Goal: Register for event/course

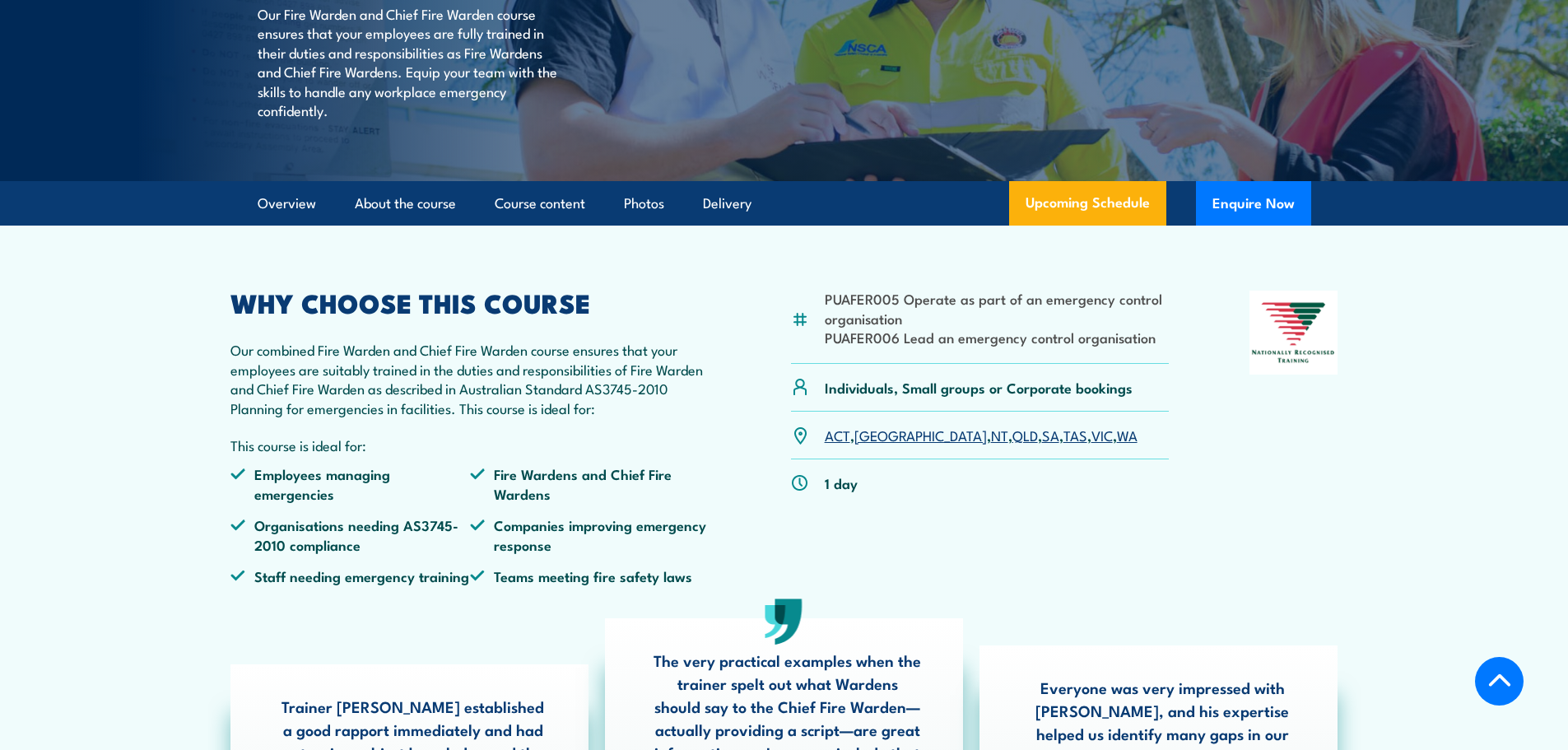
scroll to position [329, 0]
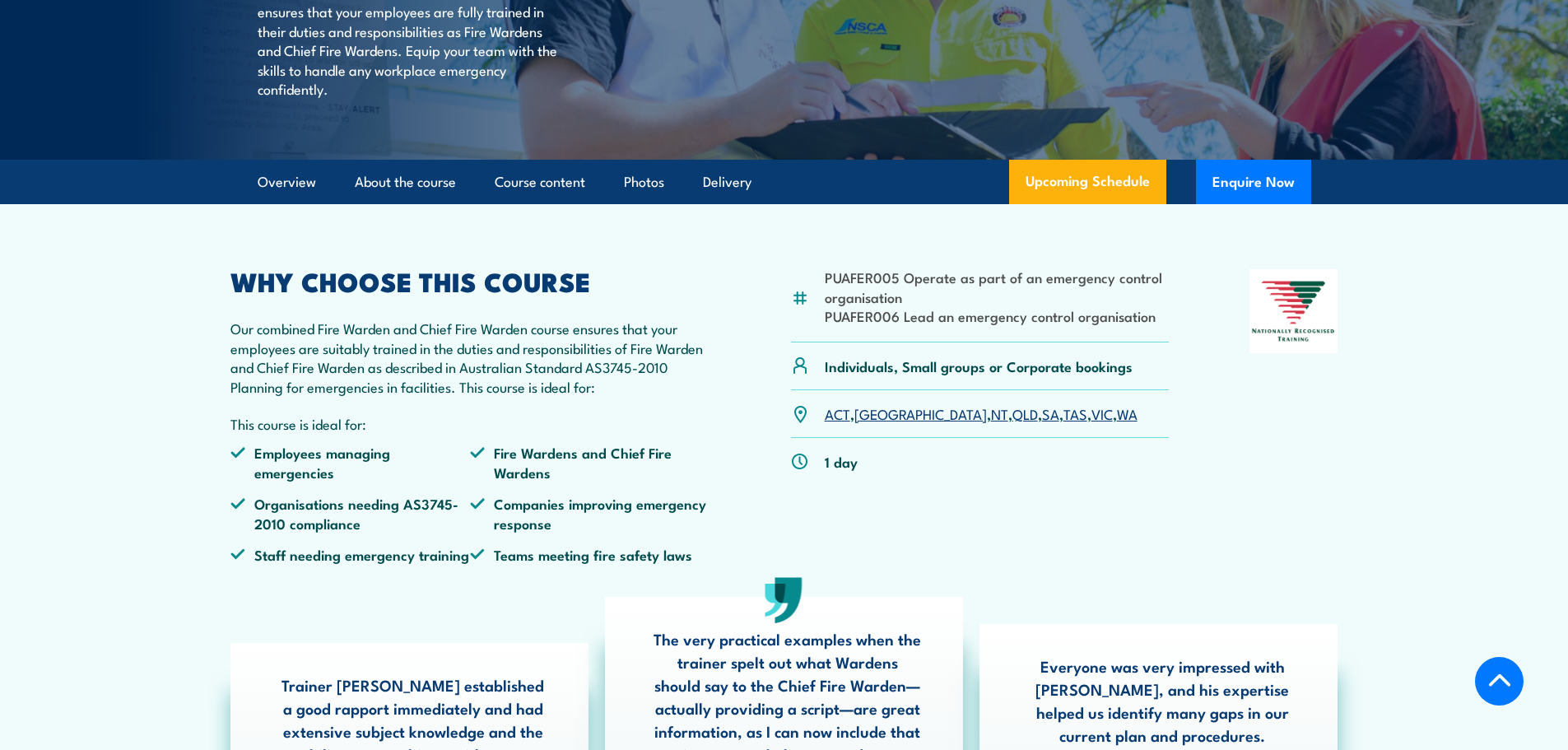
click at [1013, 423] on link "QLD" at bounding box center [1026, 413] width 25 height 20
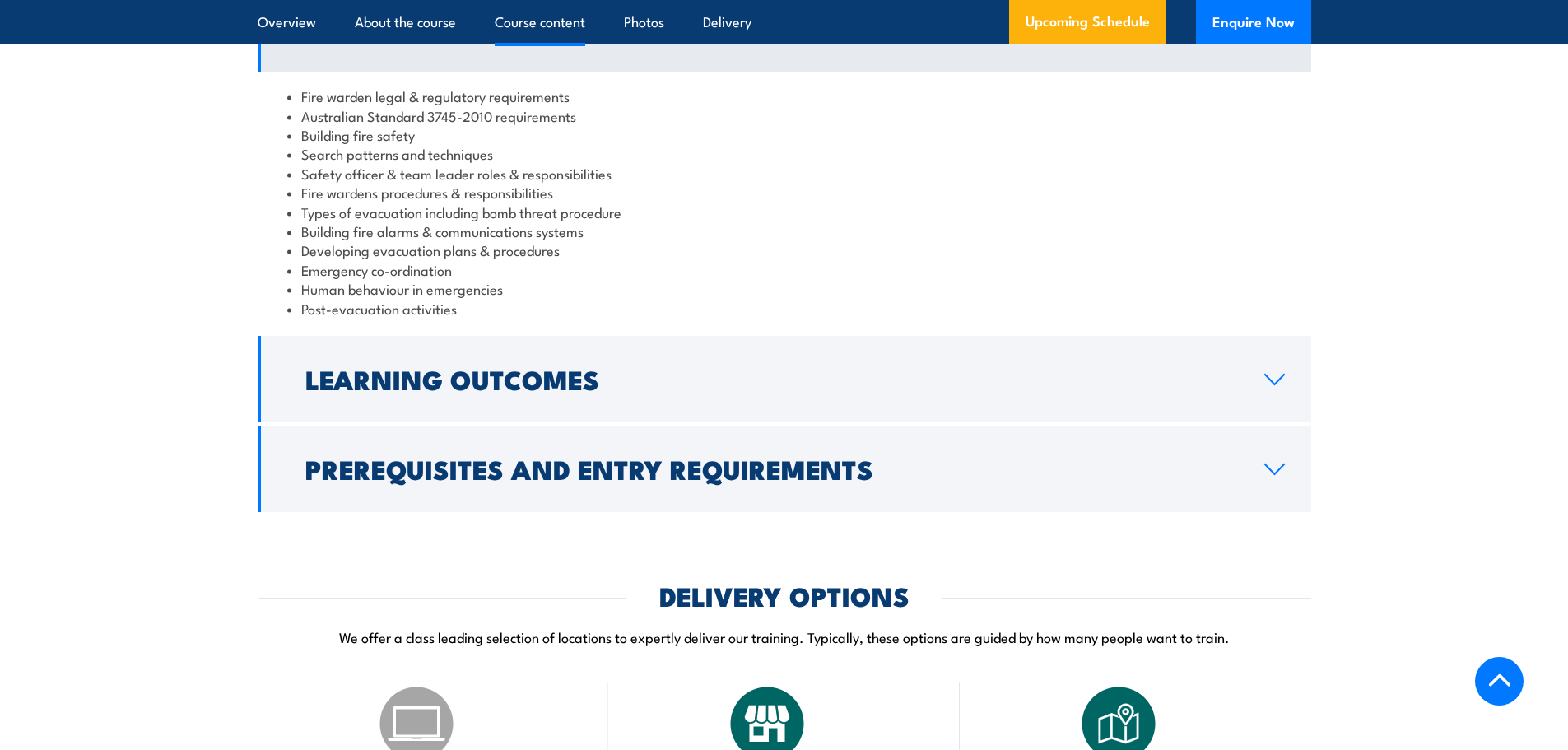
scroll to position [1682, 0]
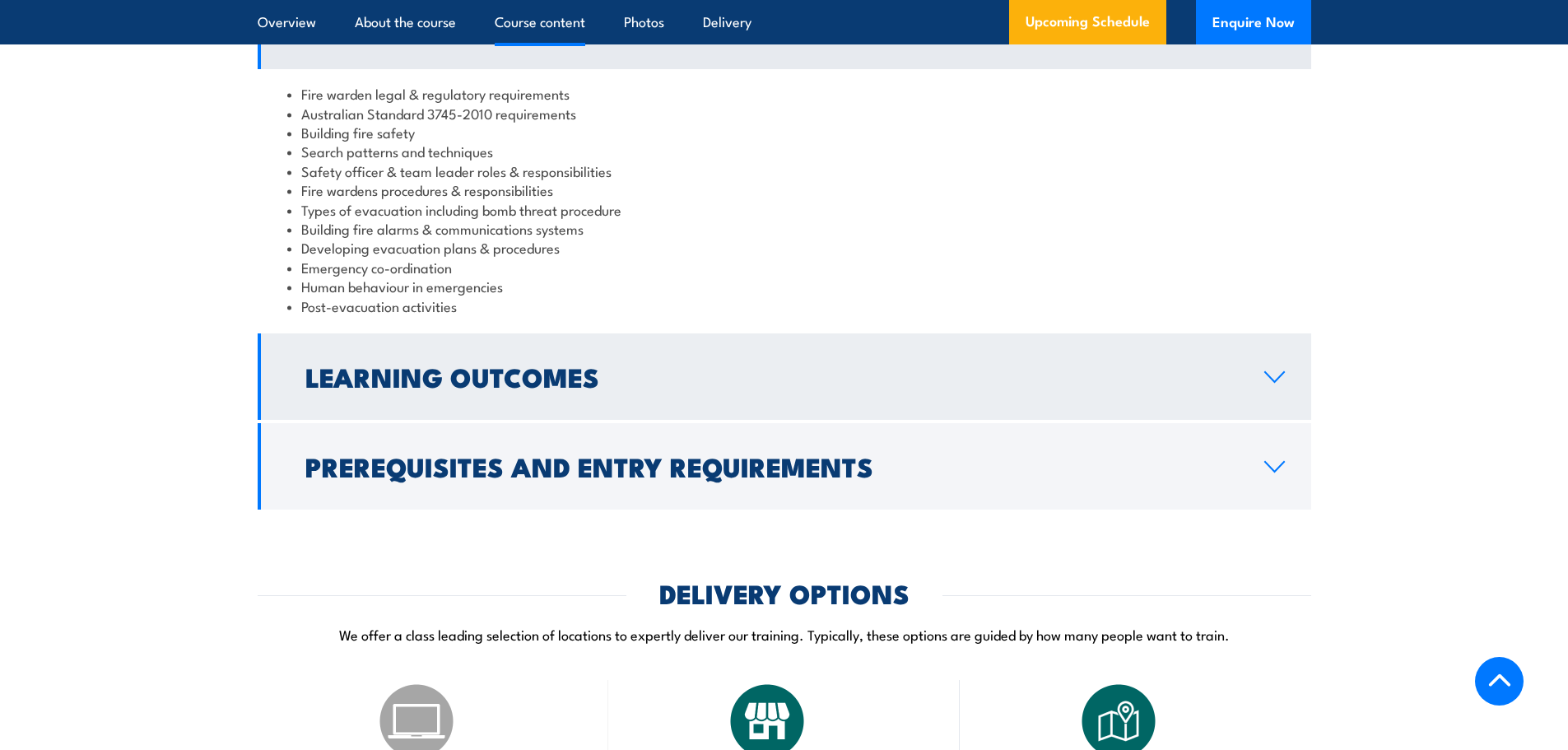
click at [1277, 384] on icon at bounding box center [1274, 376] width 23 height 13
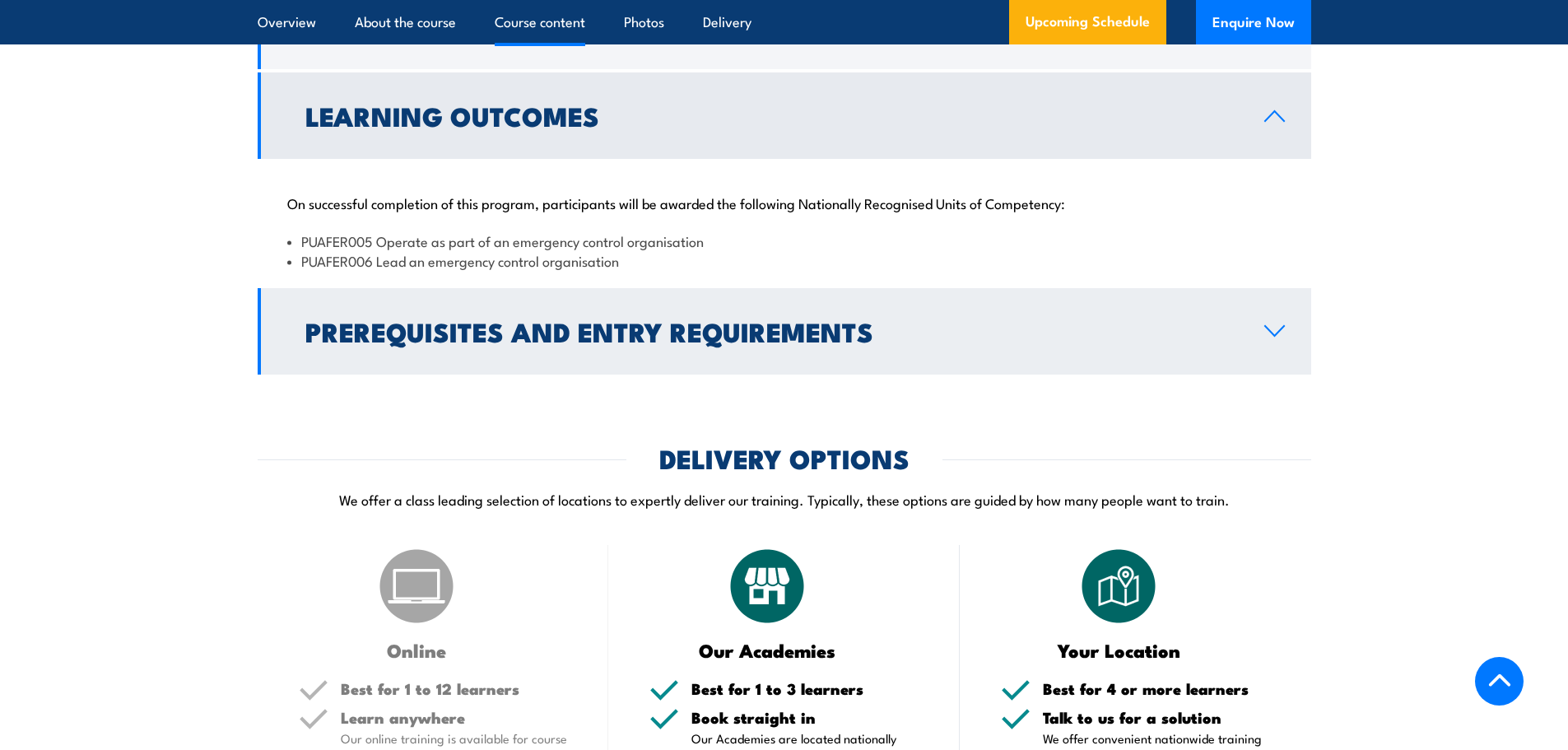
click at [1198, 343] on h2 "Prerequisites and Entry Requirements" at bounding box center [771, 331] width 933 height 23
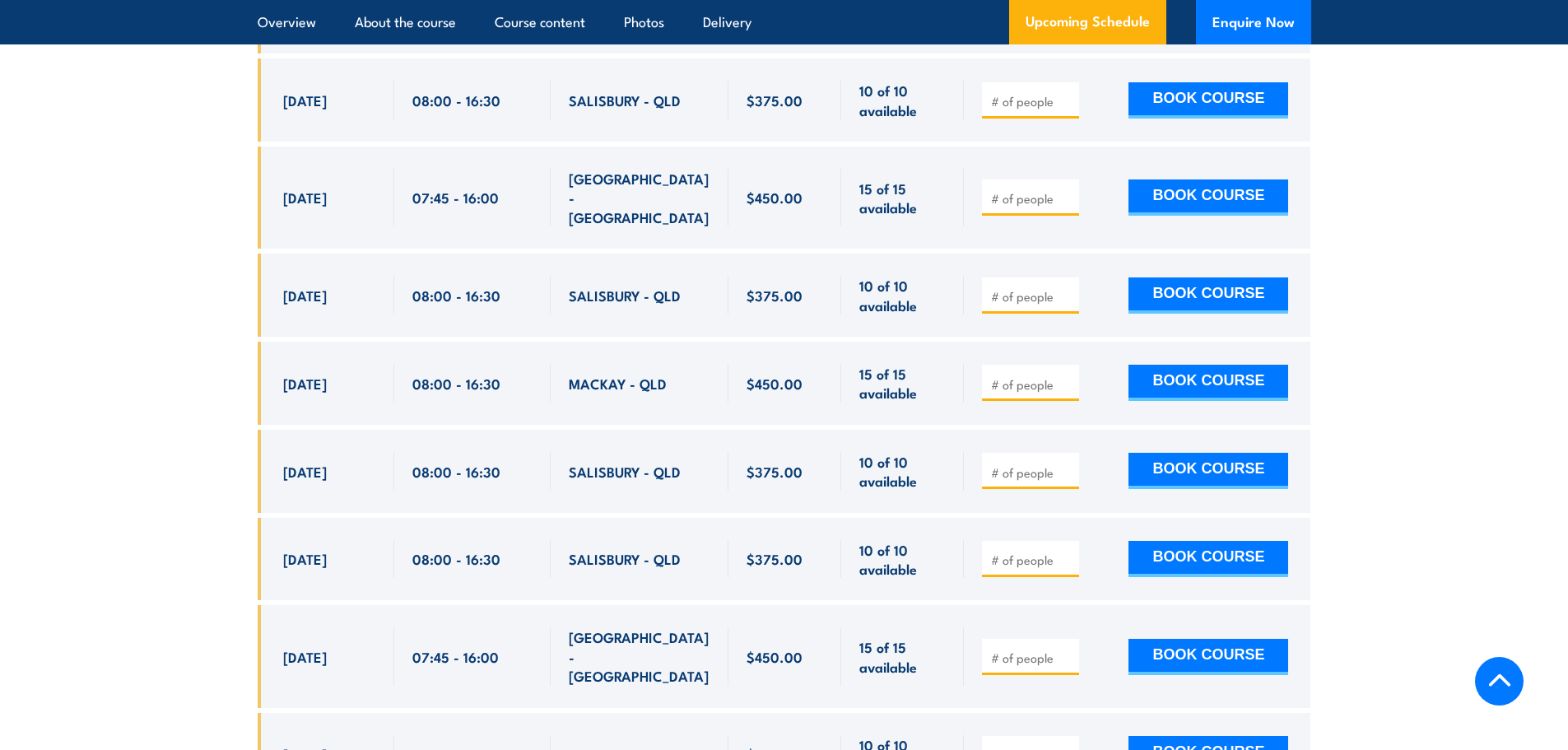
scroll to position [3081, 0]
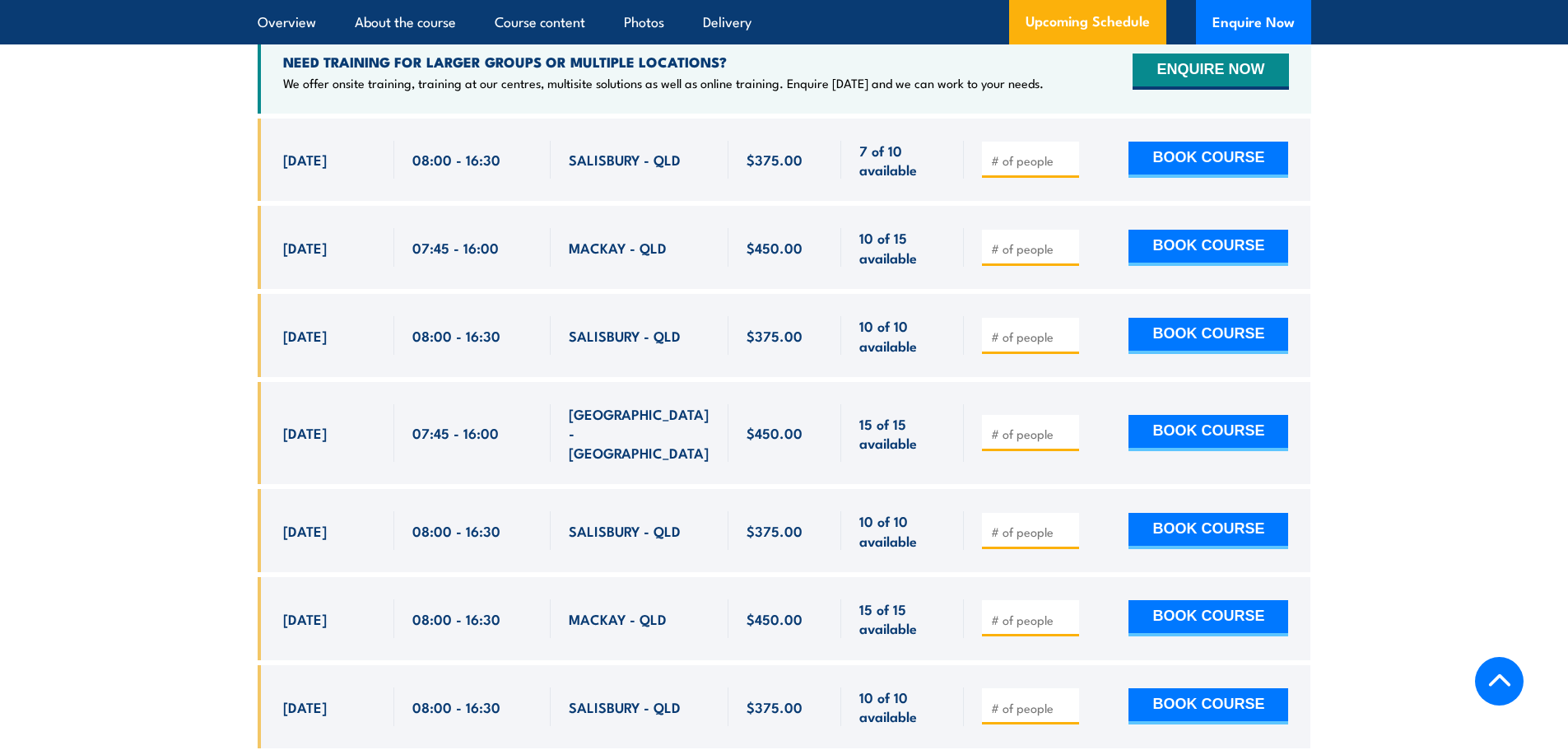
click at [1024, 330] on input "number" at bounding box center [1033, 337] width 82 height 17
type input "1"
click at [1068, 334] on input "1" at bounding box center [1033, 337] width 82 height 17
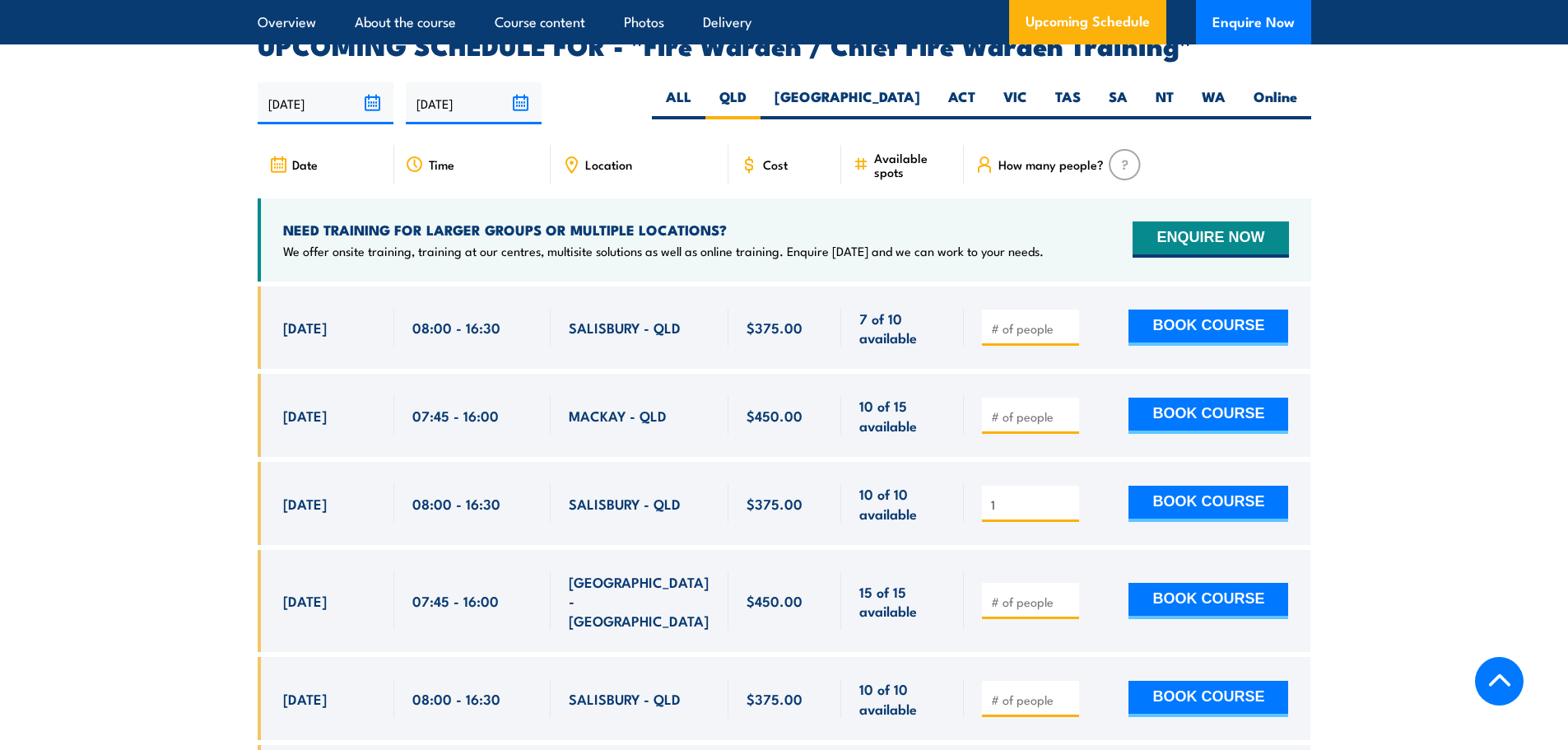
scroll to position [2670, 0]
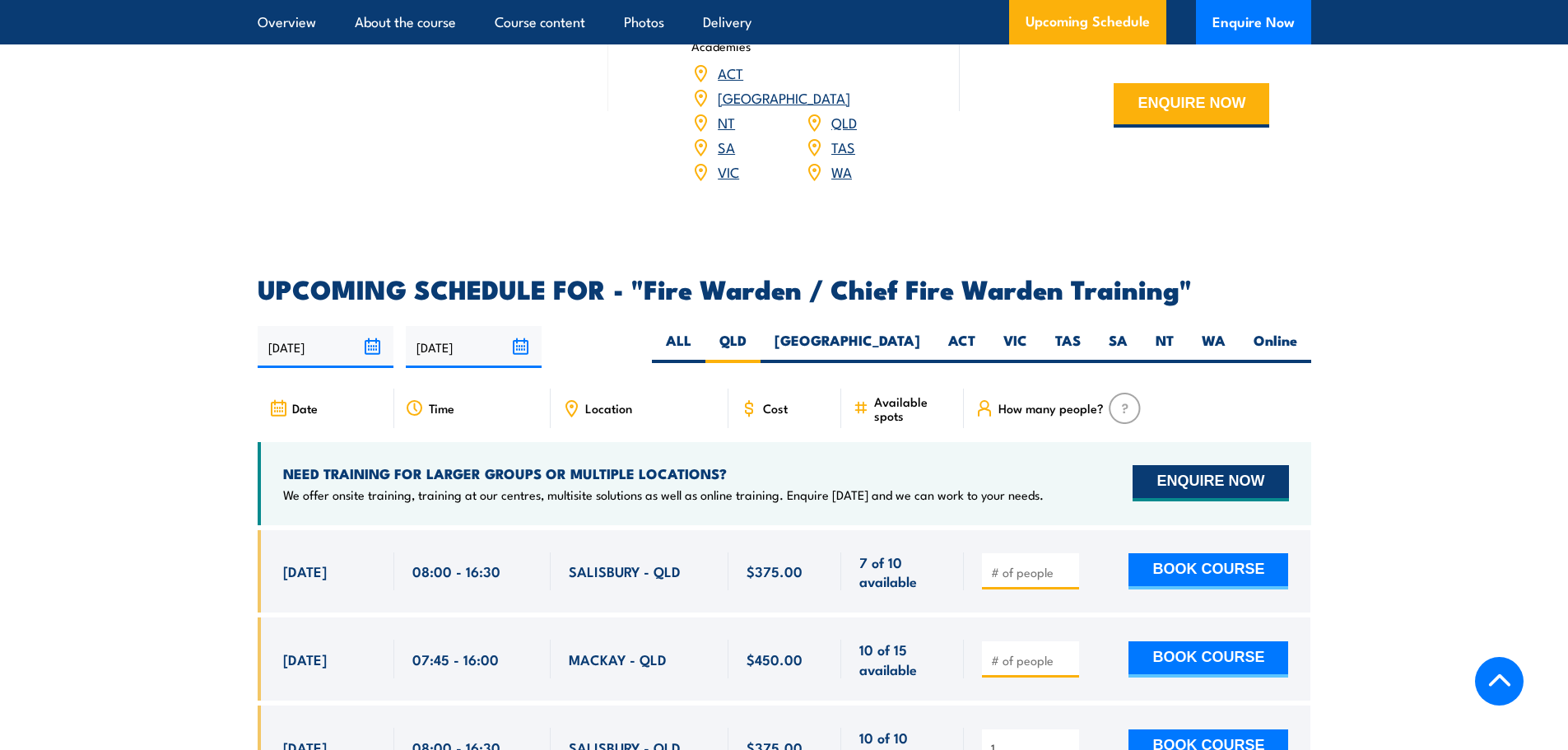
click at [1177, 474] on button "ENQUIRE NOW" at bounding box center [1210, 483] width 156 height 36
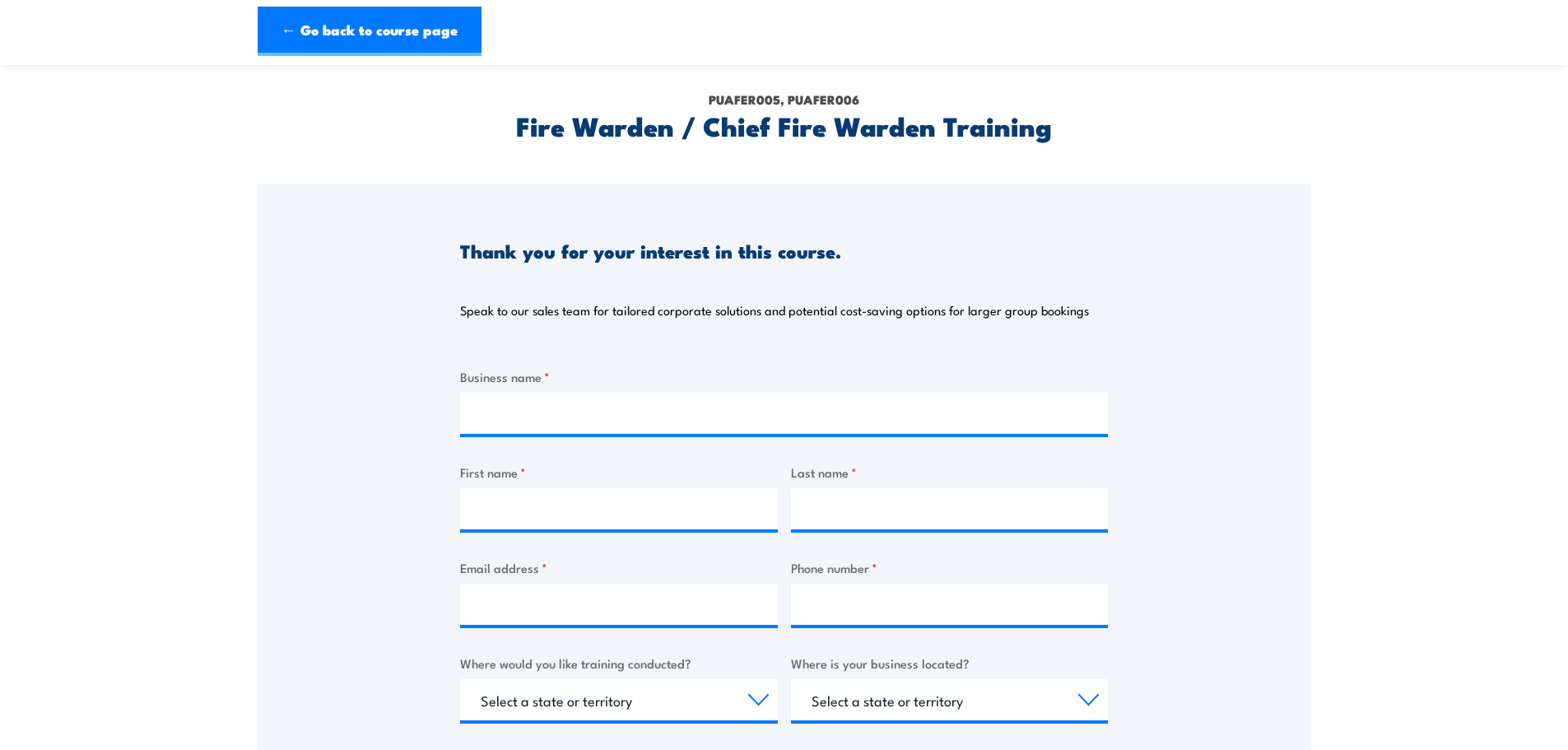
scroll to position [82, 0]
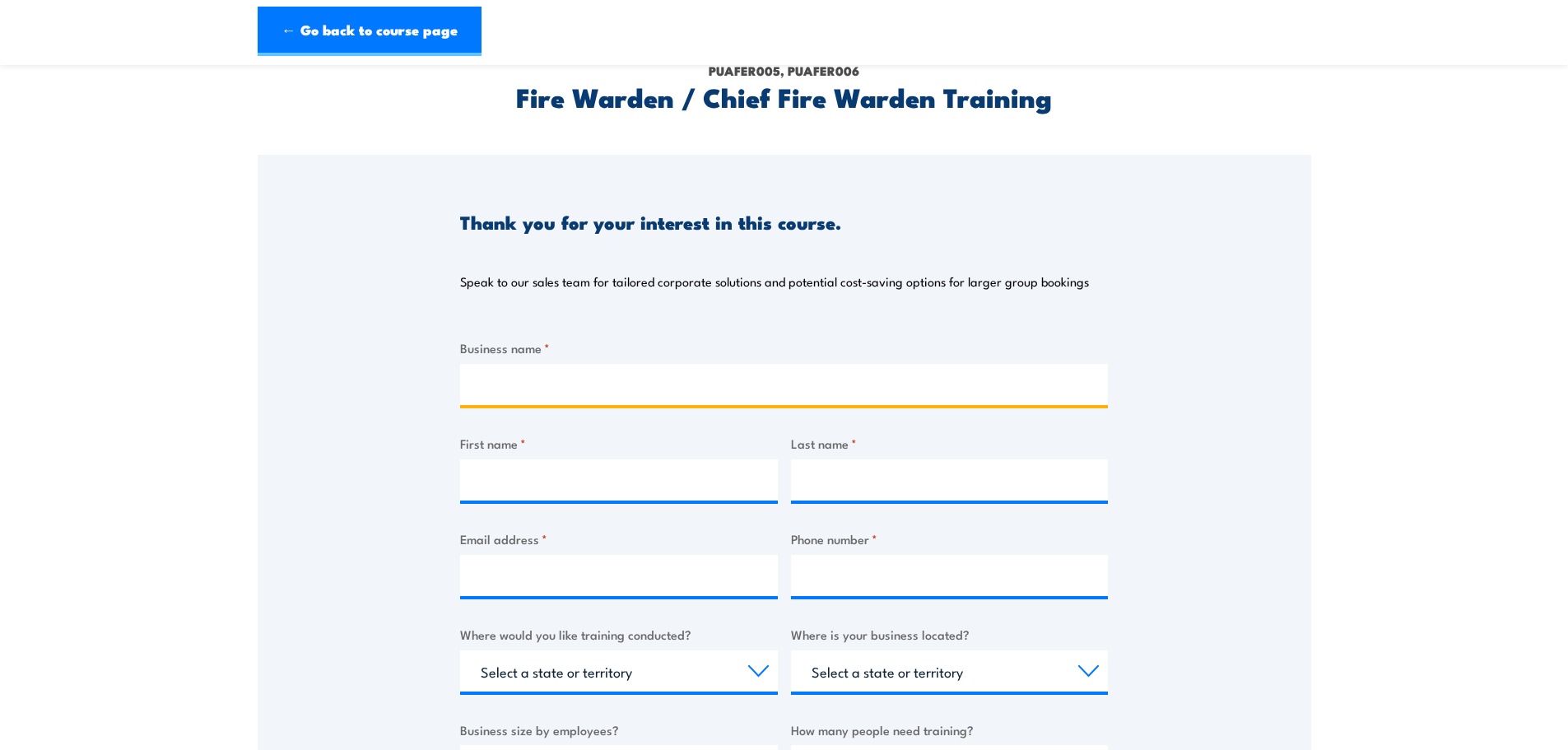
click at [521, 386] on input "Business name *" at bounding box center [784, 385] width 648 height 41
type input "O'Reilly's Rainforest Retreat"
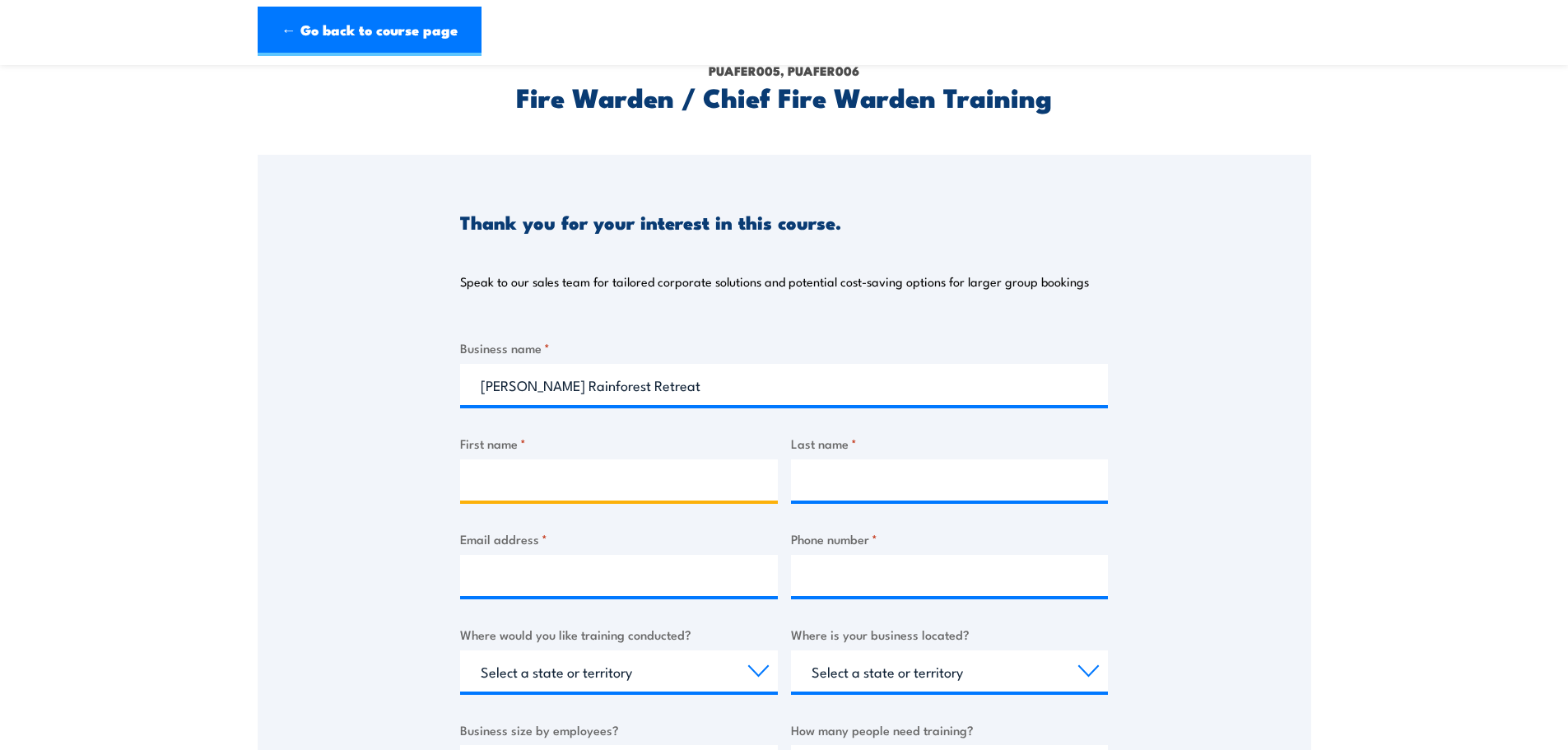
click at [536, 478] on input "First name *" at bounding box center [619, 480] width 318 height 41
type input "Bhetnie"
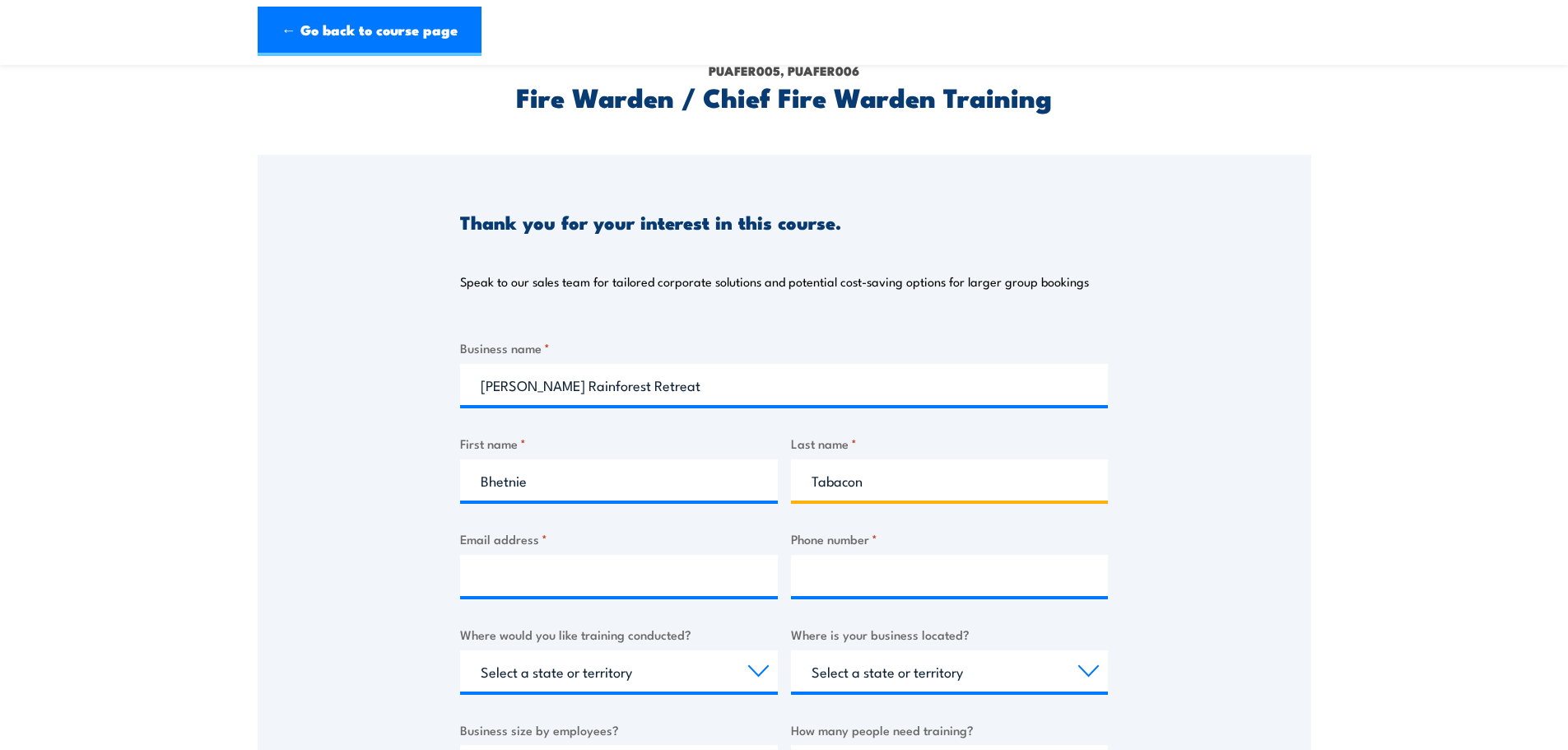
type input "Tabacon"
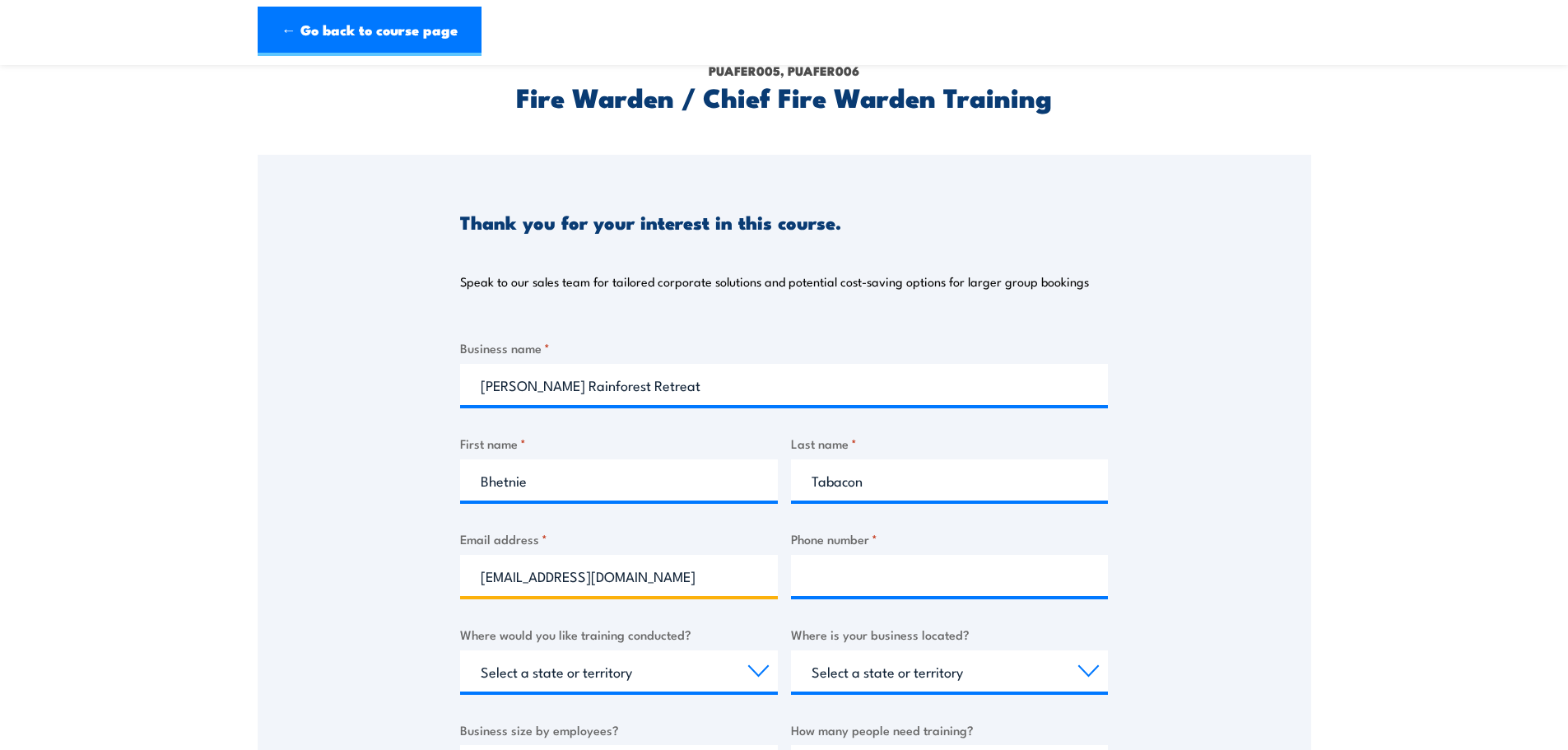
type input "operations@oreillys.com.au"
click at [870, 585] on input "Phone number *" at bounding box center [949, 576] width 318 height 41
type input "0755440644"
click at [1199, 563] on div "Thank you for your interest in this course. Speak to our sales team for tailore…" at bounding box center [784, 566] width 1054 height 822
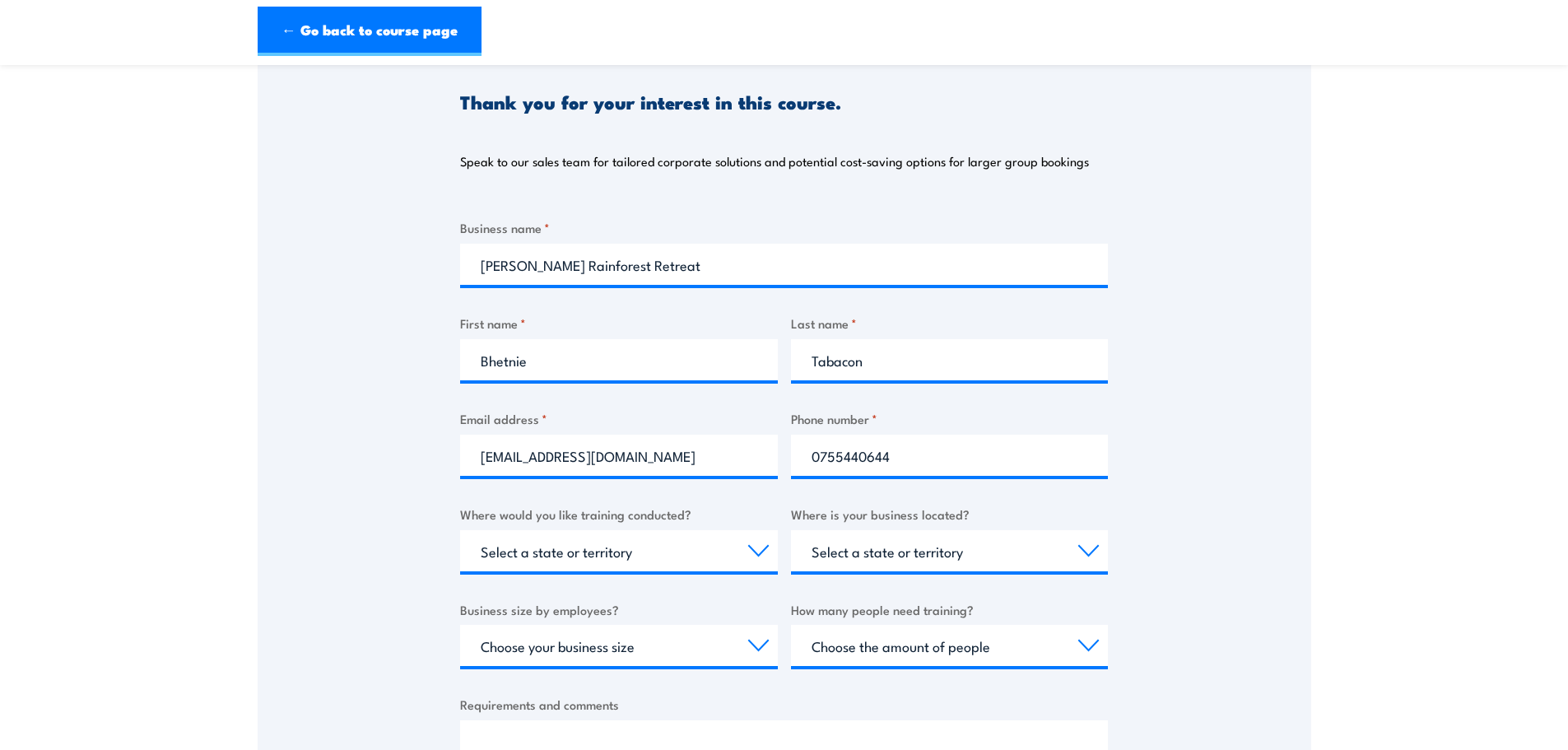
scroll to position [329, 0]
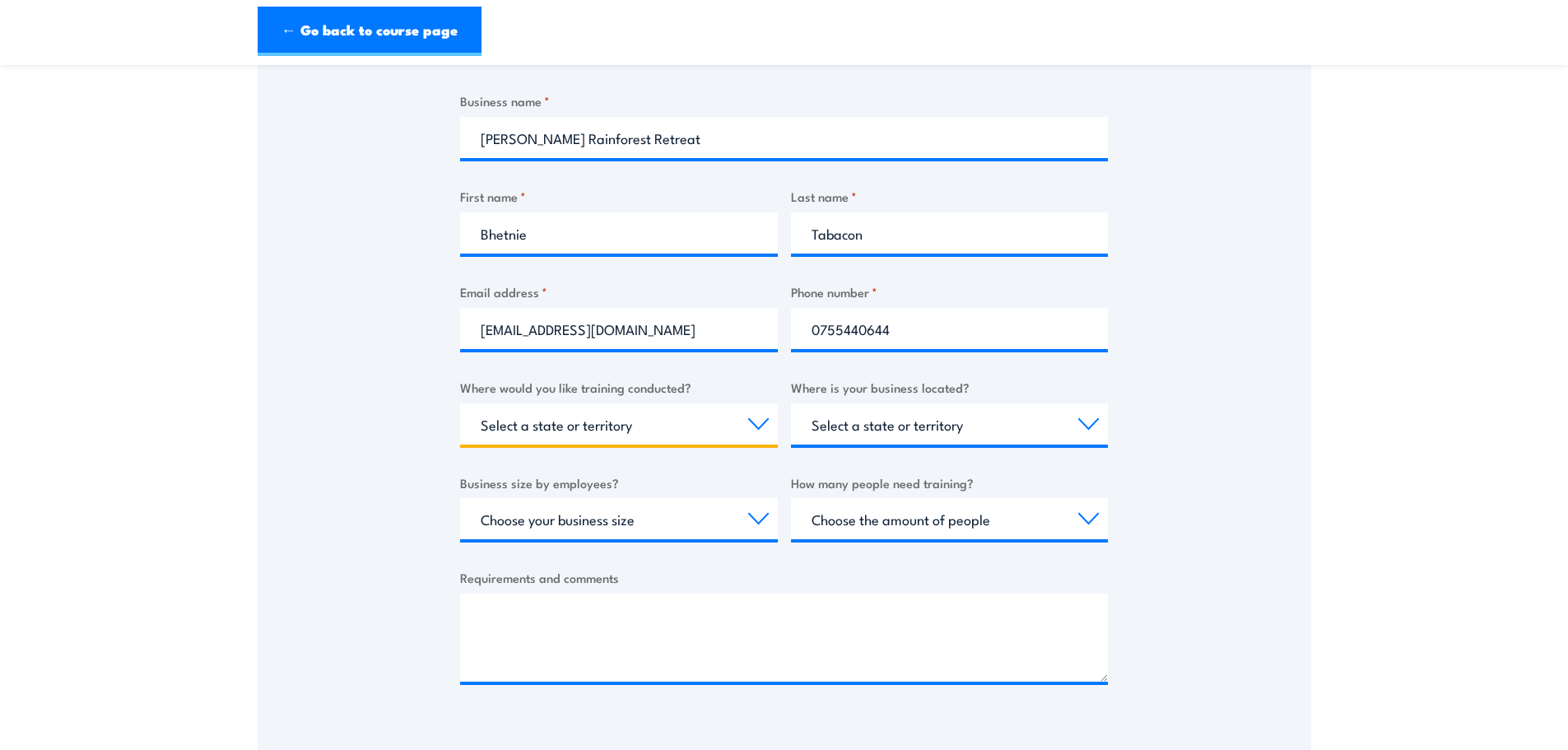
click at [657, 420] on select "Select a state or territory Nationally - multiple locations QLD NSW VIC SA ACT …" at bounding box center [619, 424] width 318 height 41
select select "QLD"
click at [460, 403] on select "Select a state or territory Nationally - multiple locations QLD NSW VIC SA ACT …" at bounding box center [619, 424] width 318 height 41
click at [914, 423] on select "Select a state or territory QLD NSW VIC SA ACT WA TAS NT" at bounding box center [949, 424] width 318 height 41
select select "QLD"
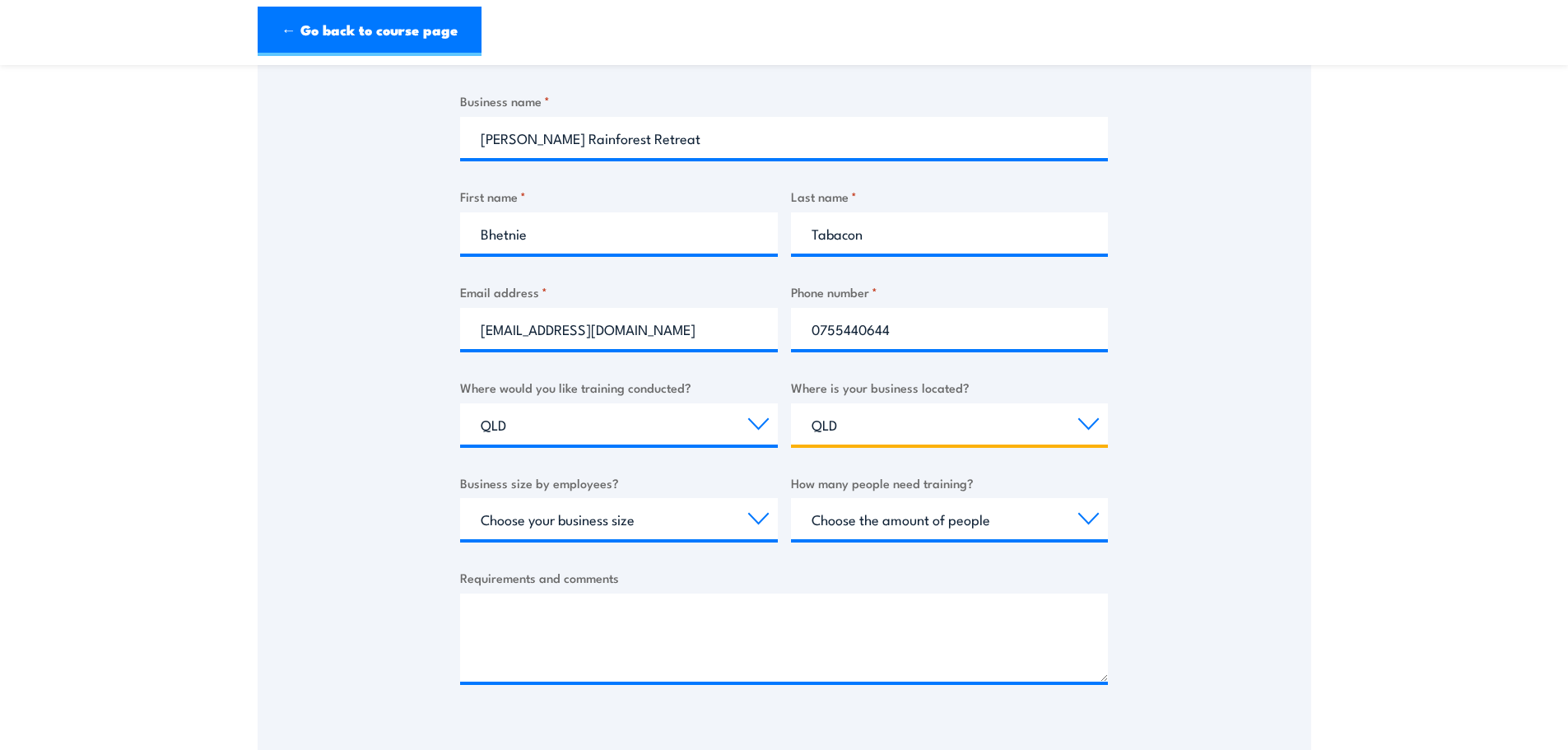
click at [791, 403] on select "Select a state or territory QLD NSW VIC SA ACT WA TAS NT" at bounding box center [949, 424] width 318 height 41
click at [684, 428] on select "Select a state or territory Nationally - multiple locations QLD NSW VIC SA ACT …" at bounding box center [619, 424] width 318 height 41
click at [460, 403] on select "Select a state or territory Nationally - multiple locations QLD NSW VIC SA ACT …" at bounding box center [619, 424] width 318 height 41
click at [588, 523] on select "Choose your business size 1 to 19 20 to 199 200+" at bounding box center [619, 519] width 318 height 41
select select "20 to 199"
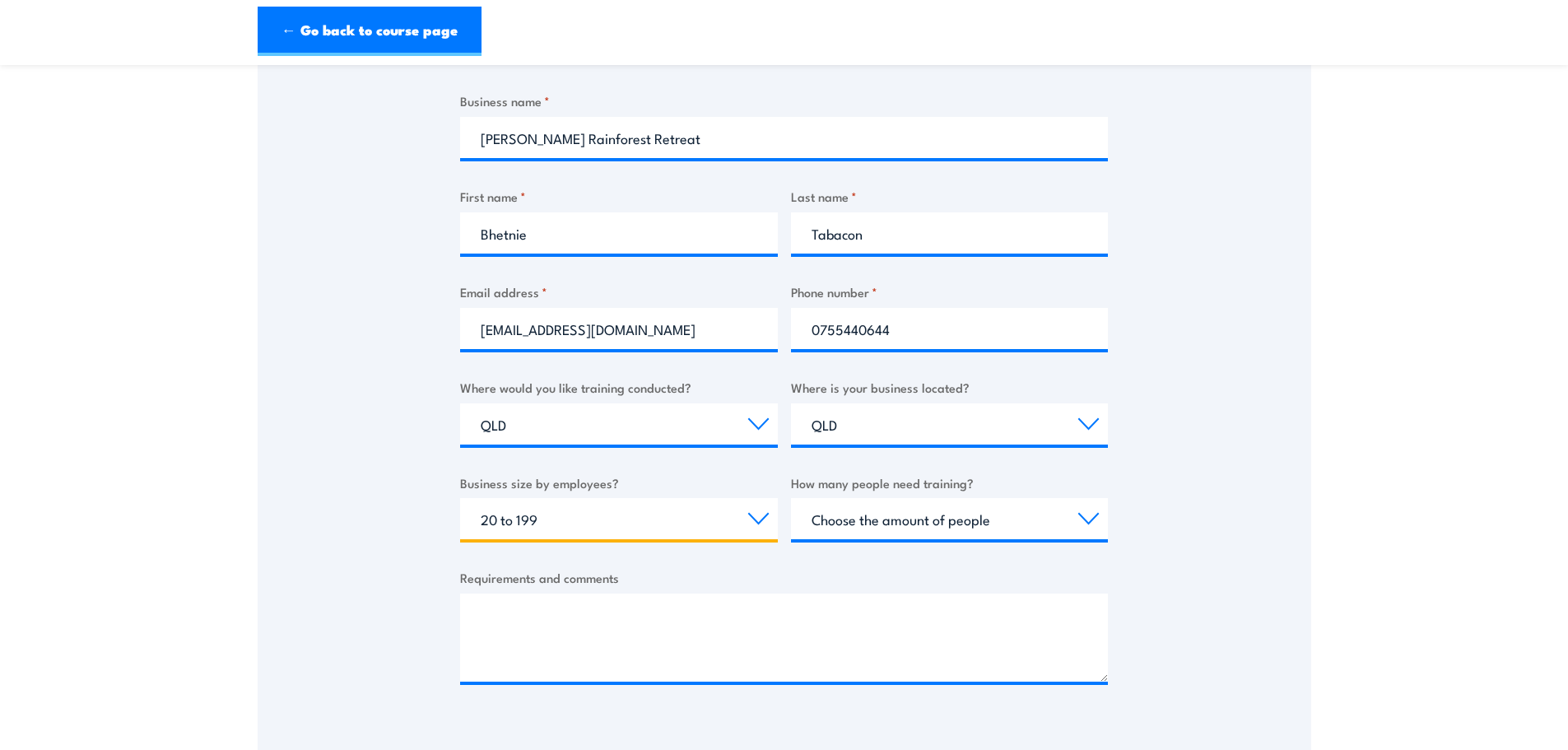
click at [460, 498] on select "Choose your business size 1 to 19 20 to 199 200+" at bounding box center [619, 519] width 318 height 41
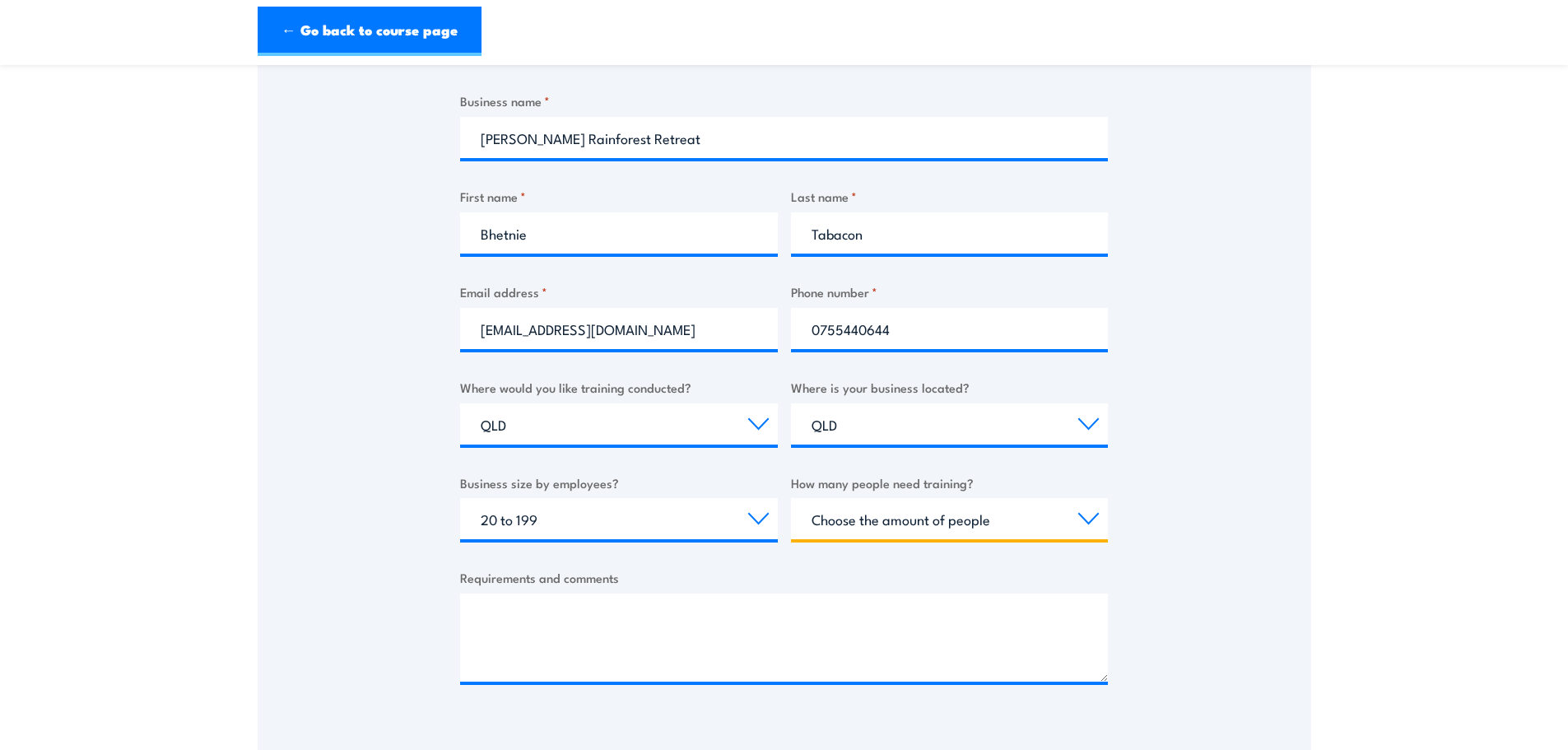
click at [889, 523] on select "Choose the amount of people 1 to 4 5 to 19 20+" at bounding box center [949, 519] width 318 height 41
select select "1 to 4"
click at [791, 498] on select "Choose the amount of people 1 to 4 5 to 19 20+" at bounding box center [949, 519] width 318 height 41
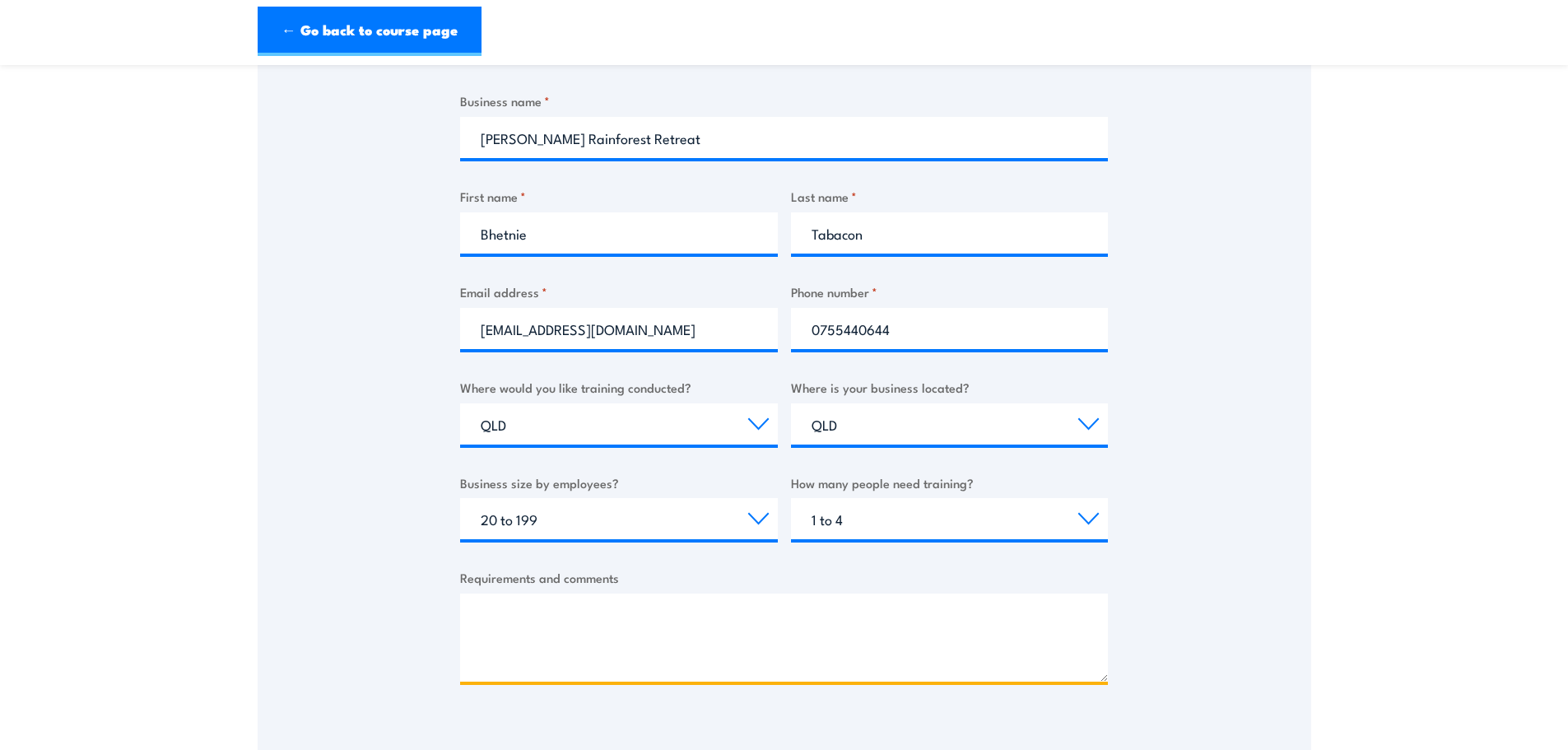
click at [634, 645] on textarea "Requirements and comments" at bounding box center [784, 637] width 648 height 88
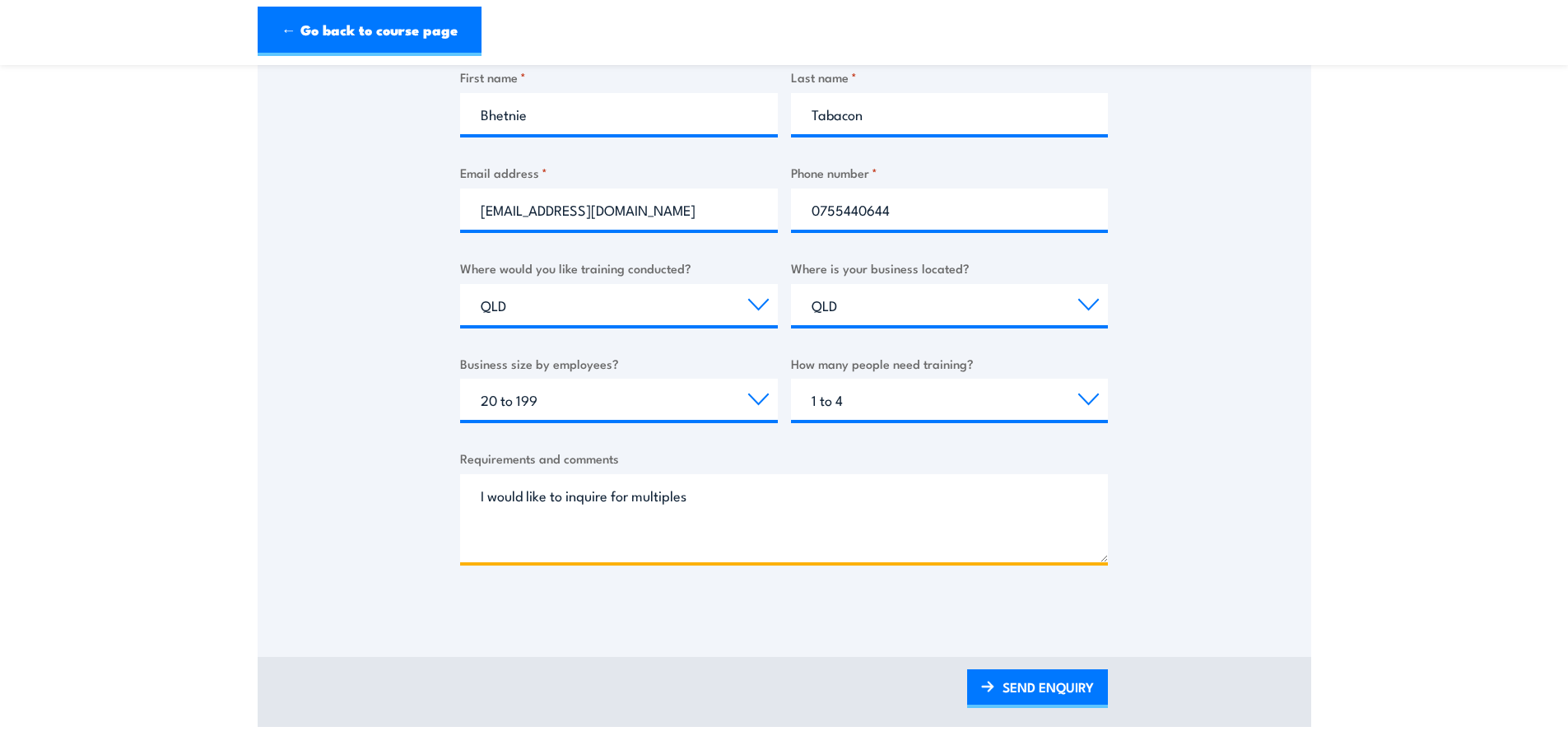
scroll to position [412, 0]
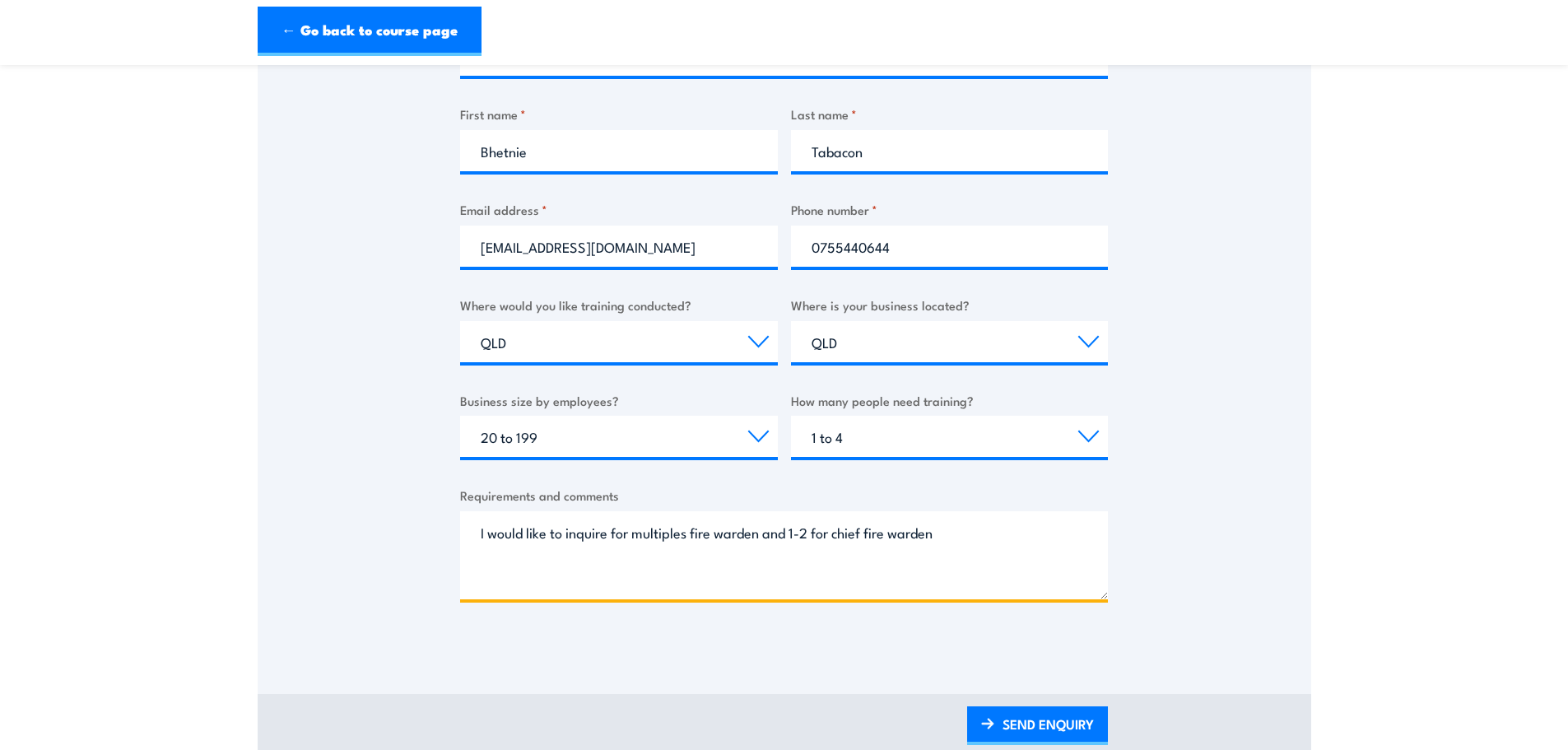
type textarea "I would like to inquire for multiples fire warden and 1-2 for chief fire warden"
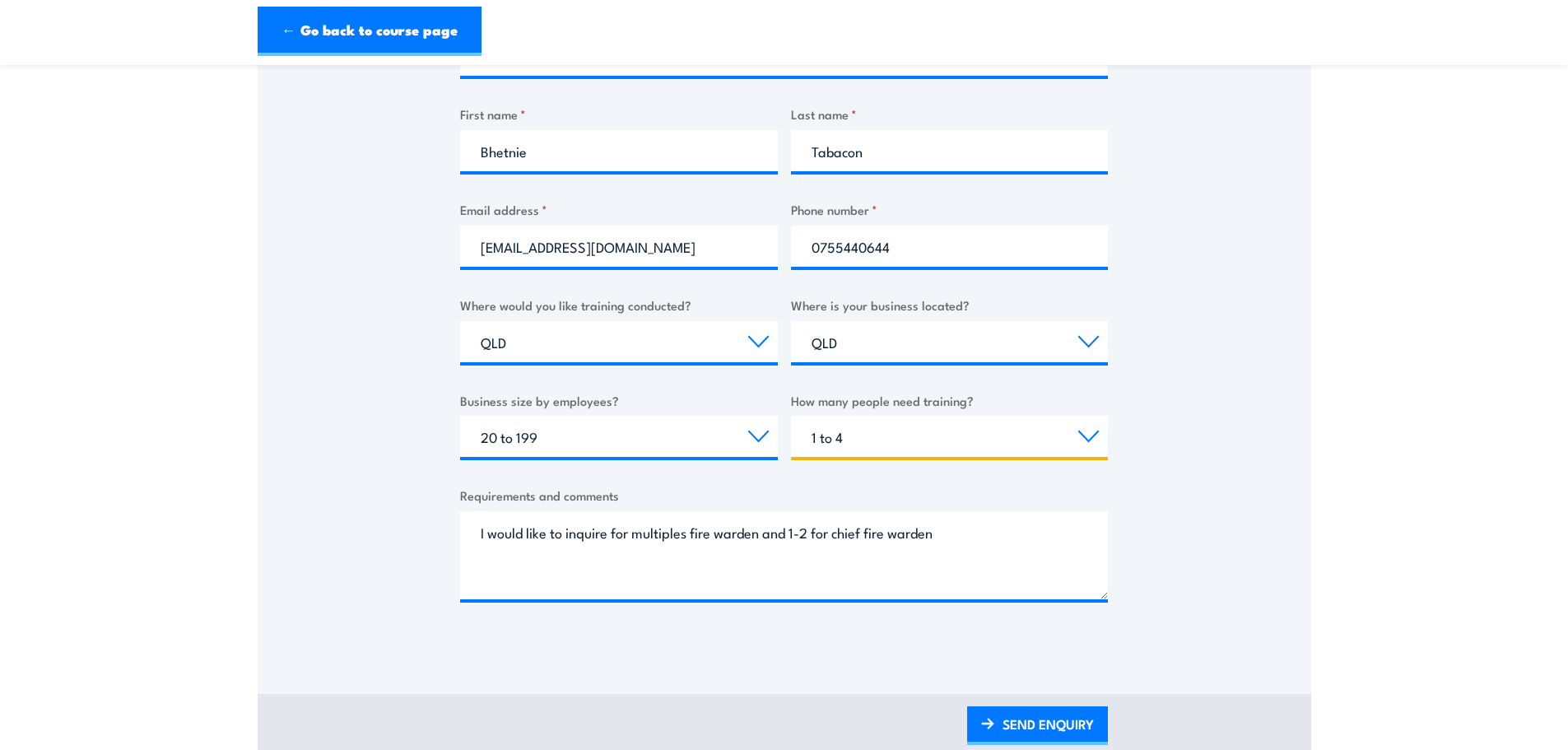
click at [916, 437] on select "Choose the amount of people 1 to 4 5 to 19 20+" at bounding box center [949, 437] width 318 height 41
select select "5 to 19"
click at [791, 416] on select "Choose the amount of people 1 to 4 5 to 19 20+" at bounding box center [949, 437] width 318 height 41
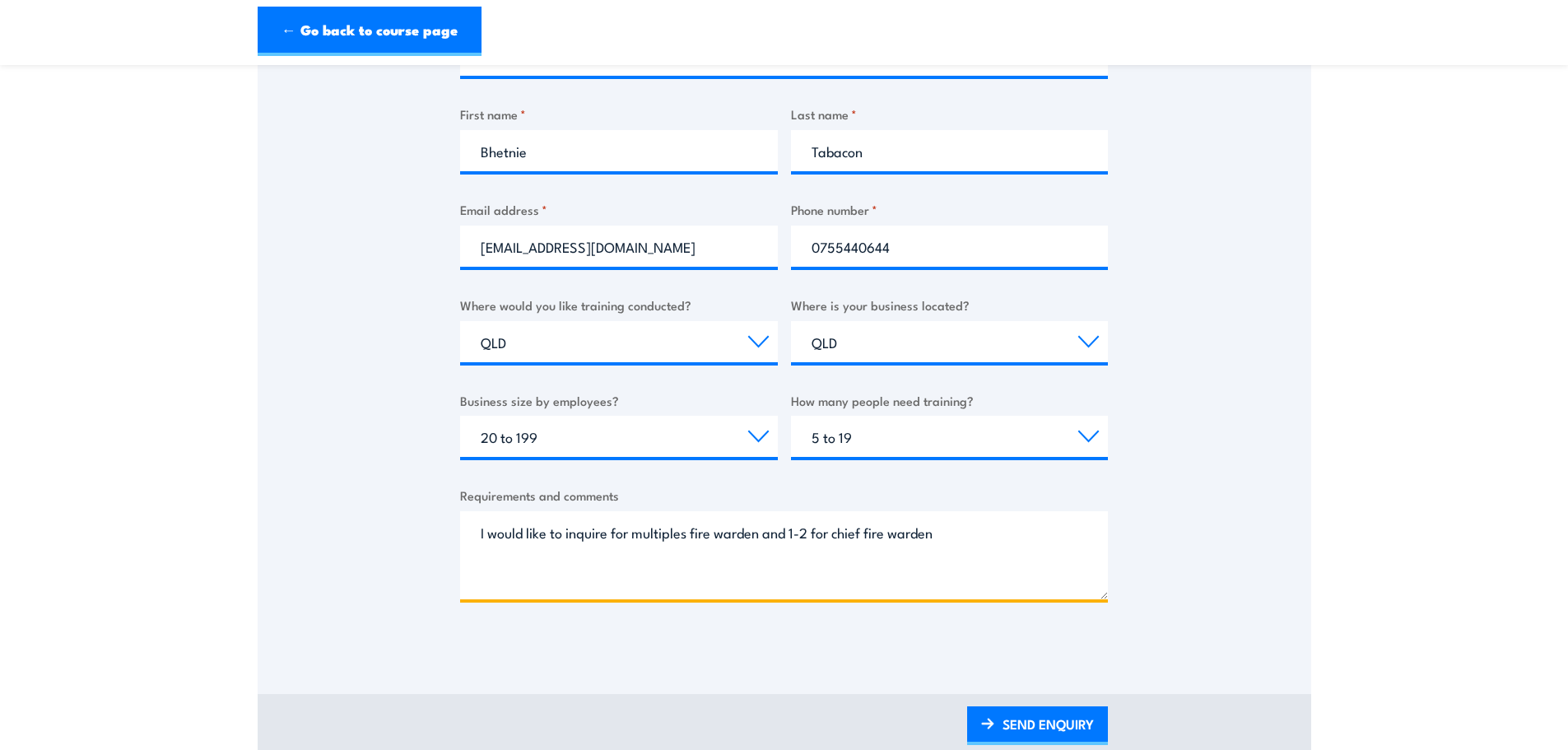
click at [972, 532] on textarea "I would like to inquire for multiples fire warden and 1-2 for chief fire warden" at bounding box center [784, 555] width 648 height 88
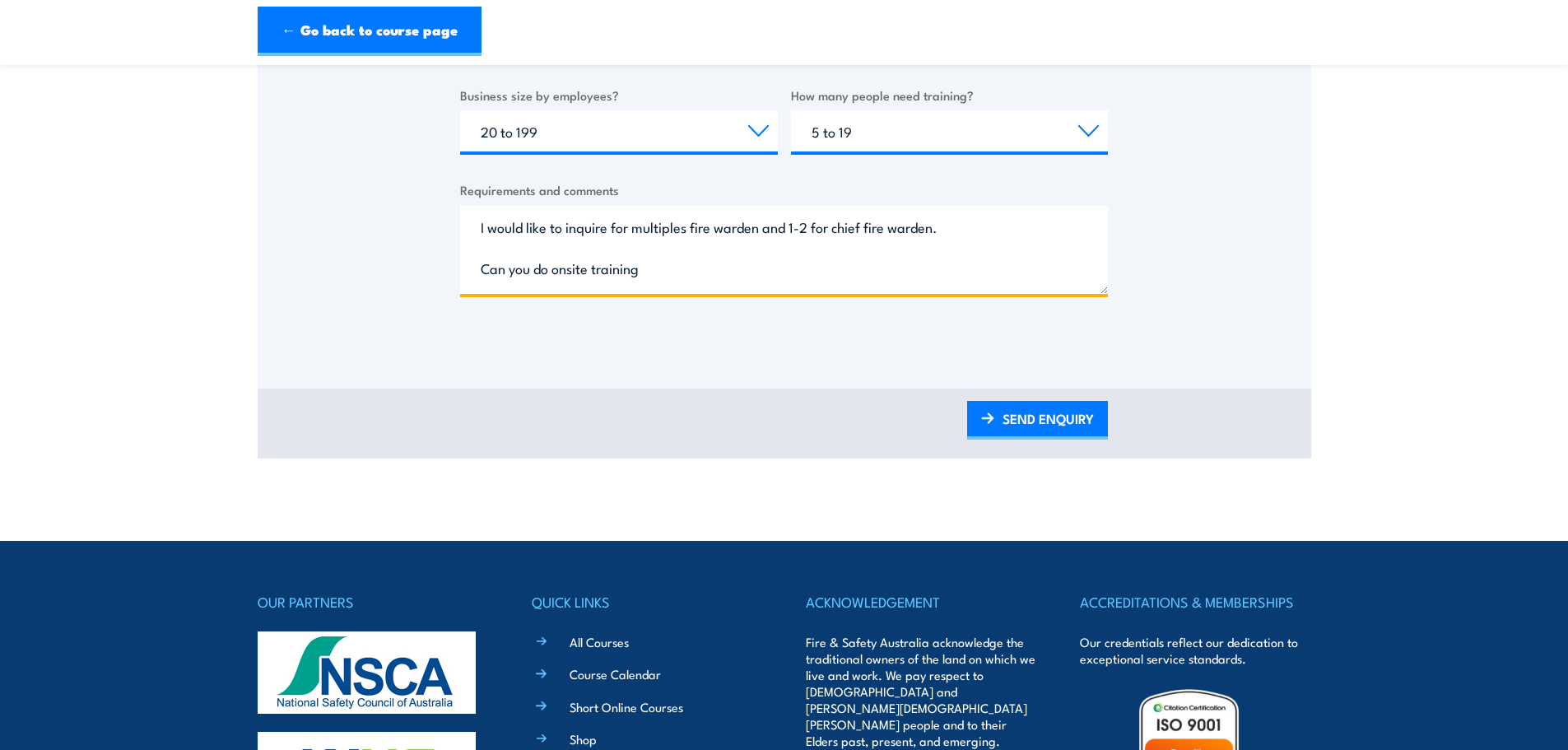
scroll to position [741, 0]
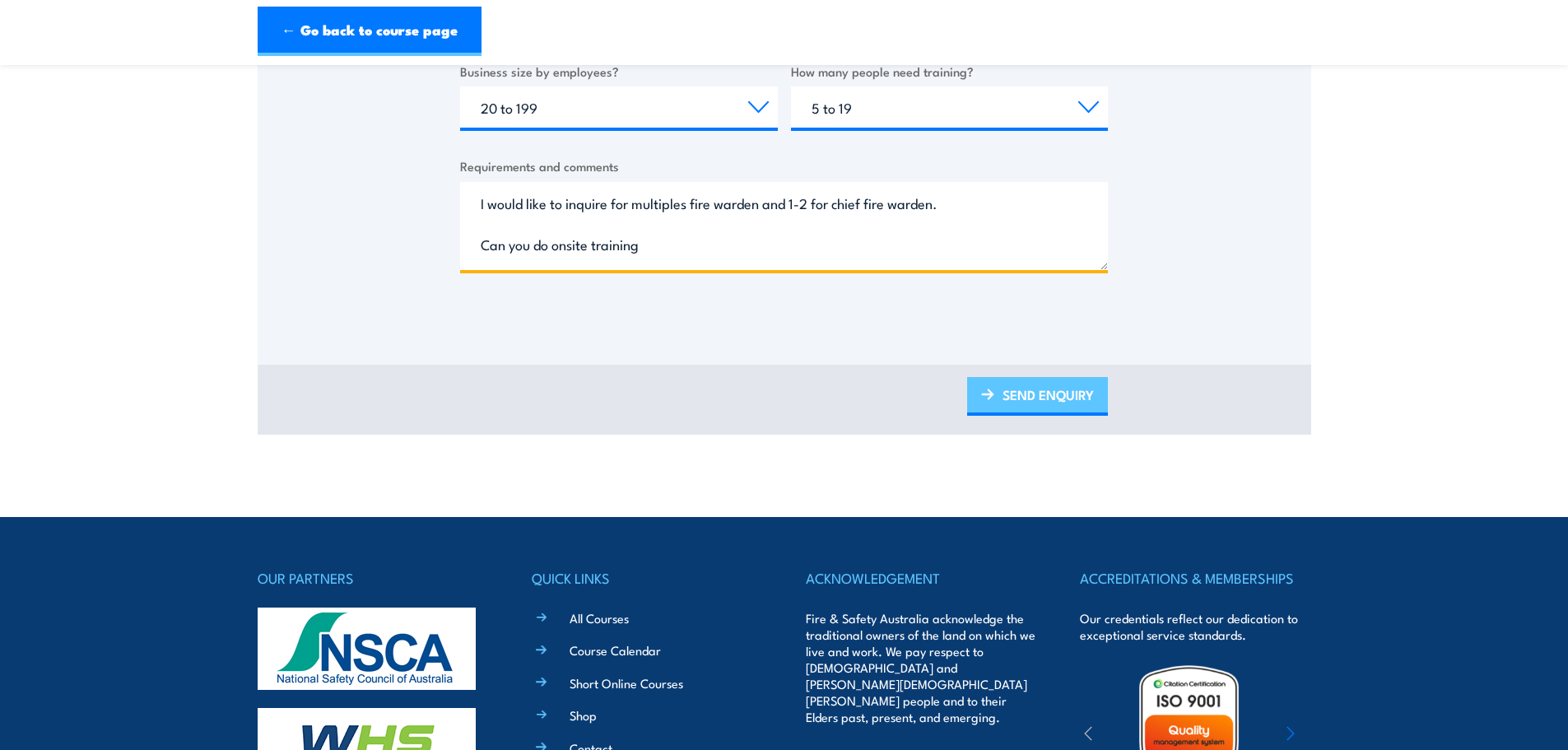
type textarea "I would like to inquire for multiples fire warden and 1-2 for chief fire warden…"
click at [1053, 386] on link "SEND ENQUIRY" at bounding box center [1038, 397] width 141 height 39
click at [1044, 400] on link "SEND ENQUIRY" at bounding box center [1038, 397] width 141 height 39
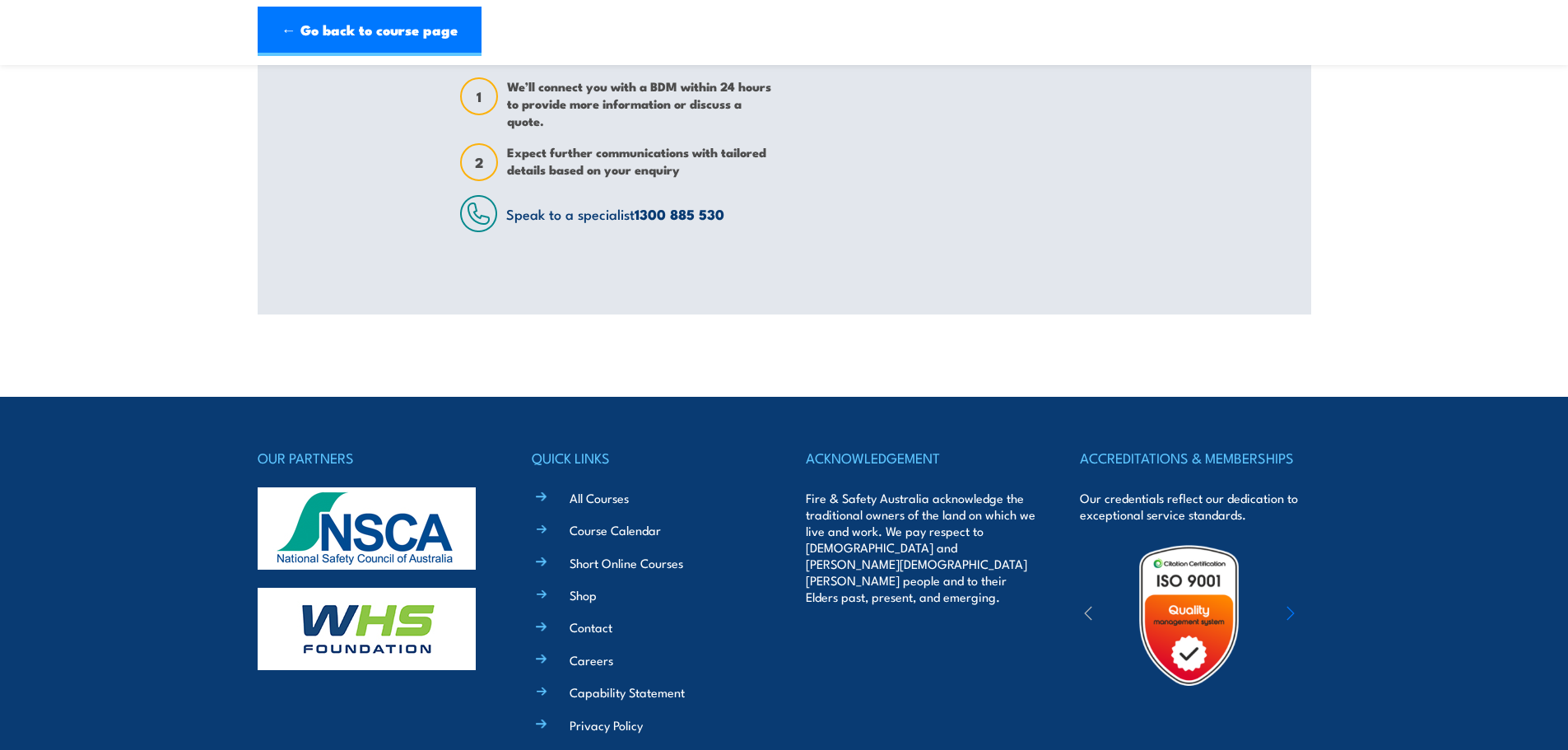
scroll to position [0, 0]
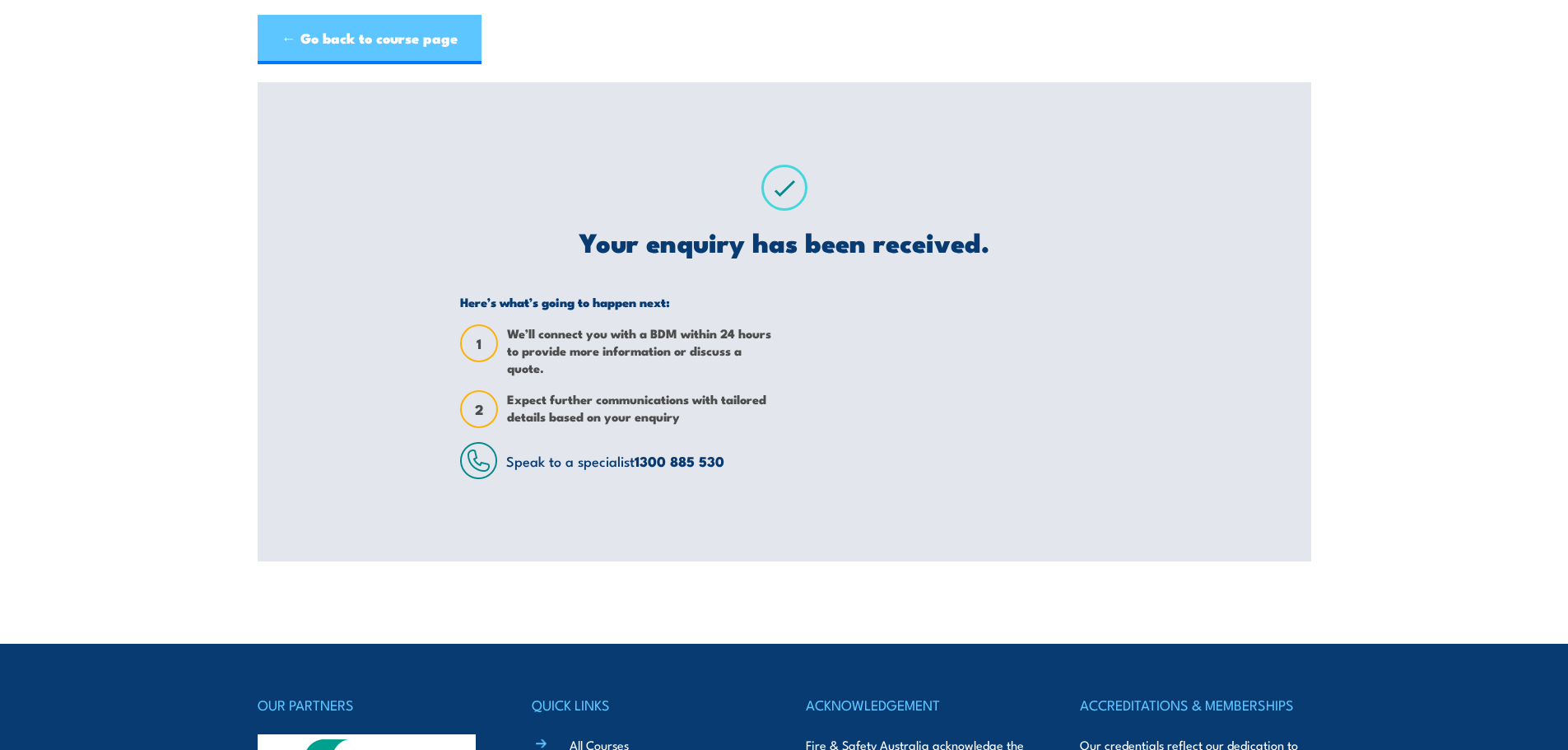
click at [336, 42] on link "← Go back to course page" at bounding box center [369, 39] width 224 height 49
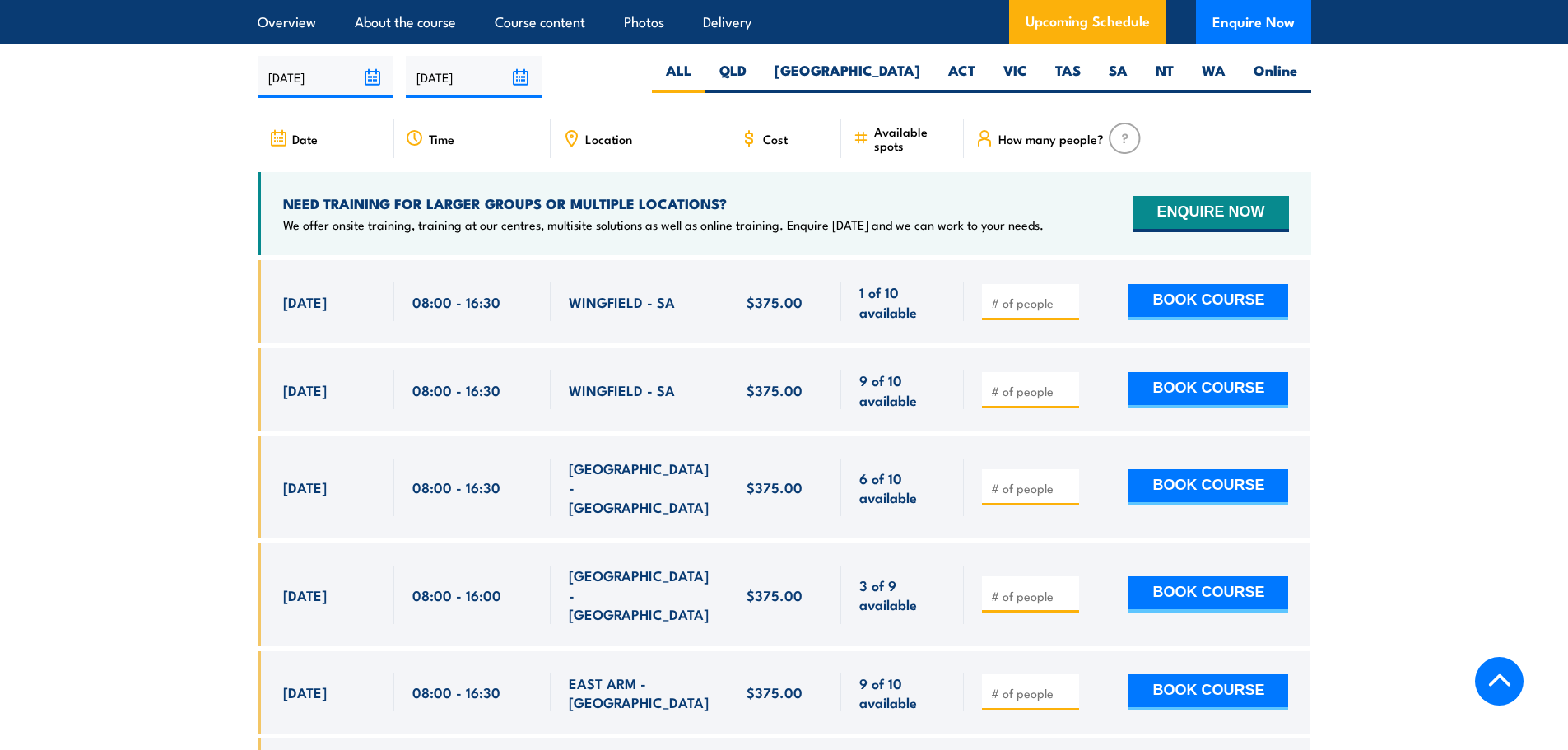
scroll to position [2917, 0]
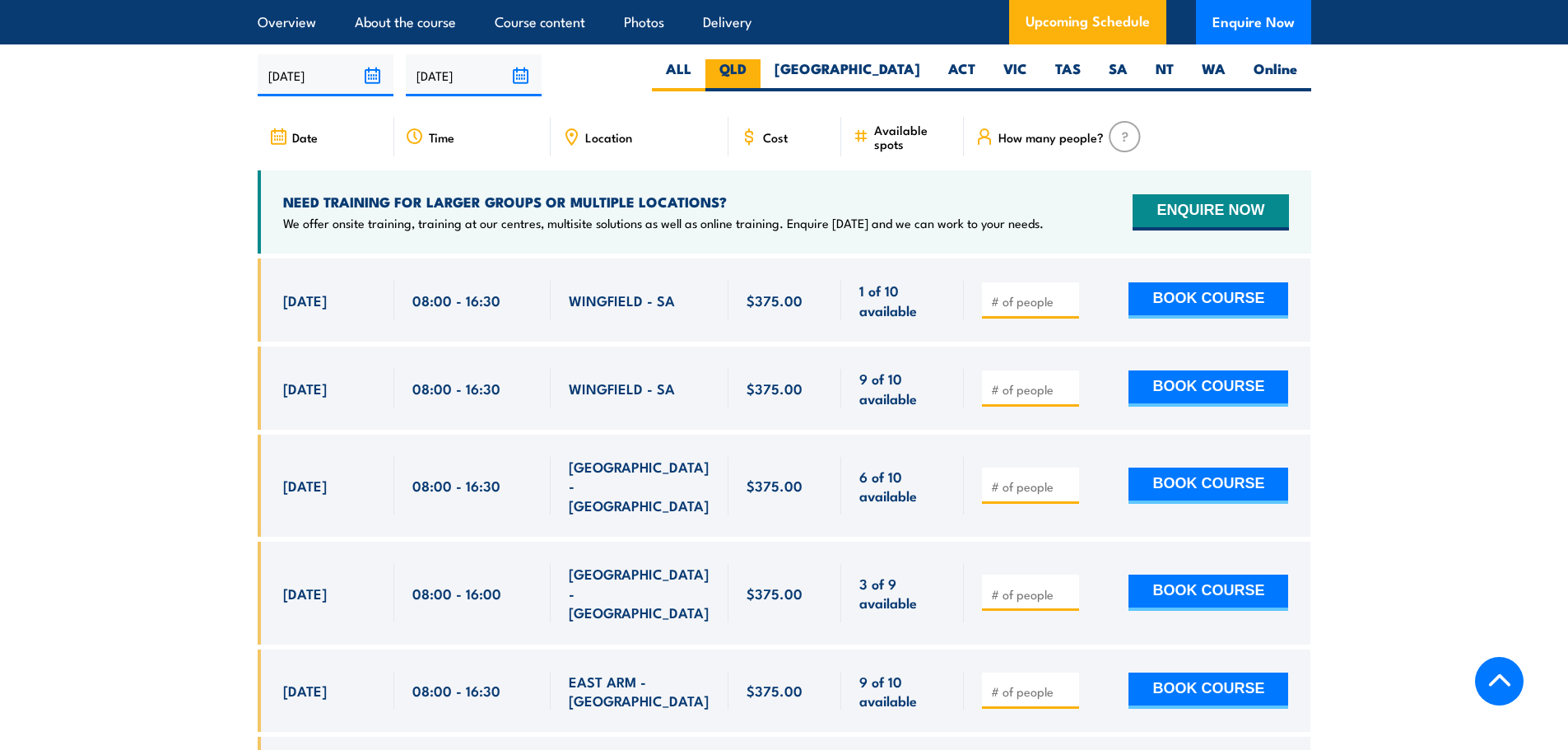
click at [761, 69] on label "QLD" at bounding box center [733, 75] width 55 height 32
click at [758, 69] on input "QLD" at bounding box center [752, 65] width 11 height 11
radio input "true"
